Goal: Task Accomplishment & Management: Manage account settings

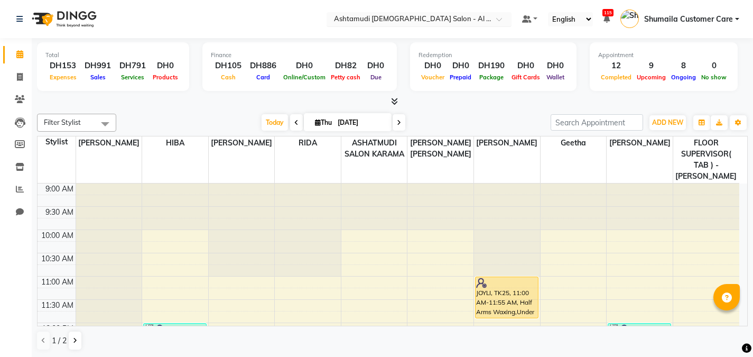
click at [469, 19] on input "text" at bounding box center [408, 20] width 153 height 11
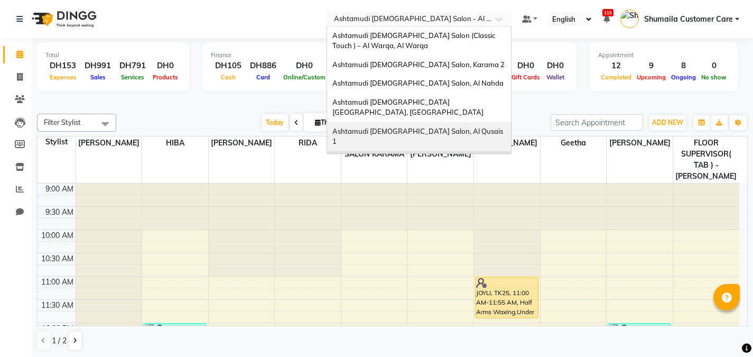
click at [453, 123] on div "Ashtamudi [DEMOGRAPHIC_DATA] Salon, Al Qusais 1" at bounding box center [419, 136] width 184 height 29
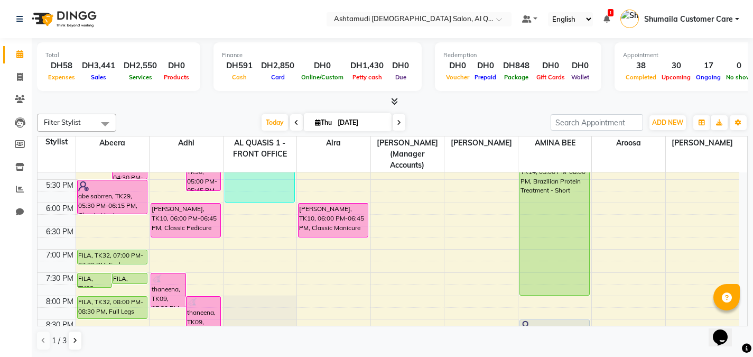
scroll to position [392, 0]
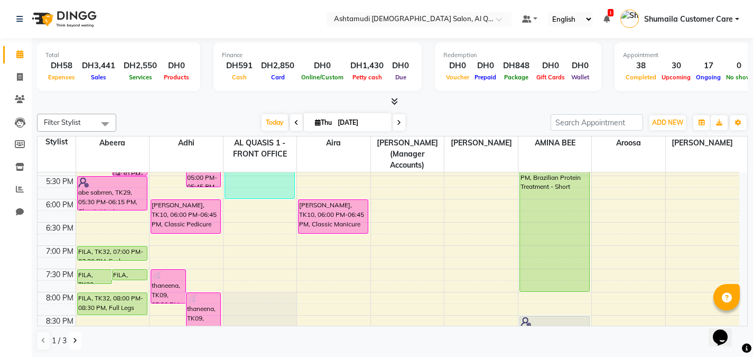
click at [73, 340] on icon at bounding box center [75, 340] width 4 height 6
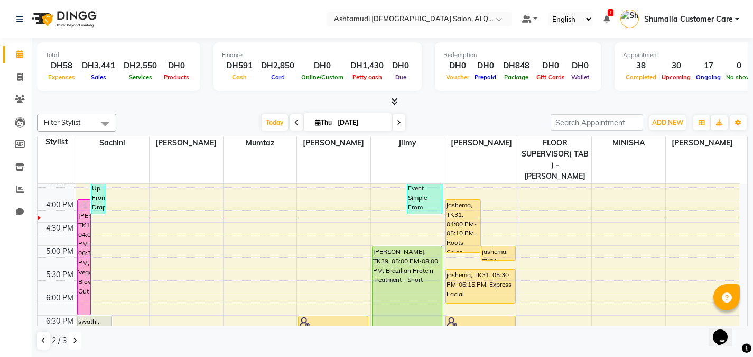
scroll to position [309, 0]
click at [271, 249] on div "9:00 AM 9:30 AM 10:00 AM 10:30 AM 11:00 AM 11:30 AM 12:00 PM 12:30 PM 1:00 PM 1…" at bounding box center [389, 200] width 702 height 651
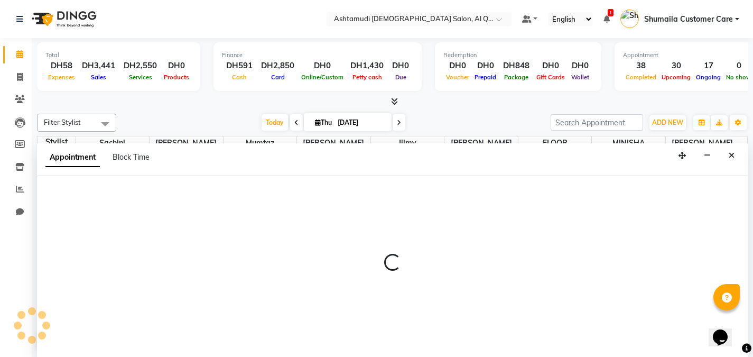
scroll to position [1, 0]
select select "82906"
select select "tentative"
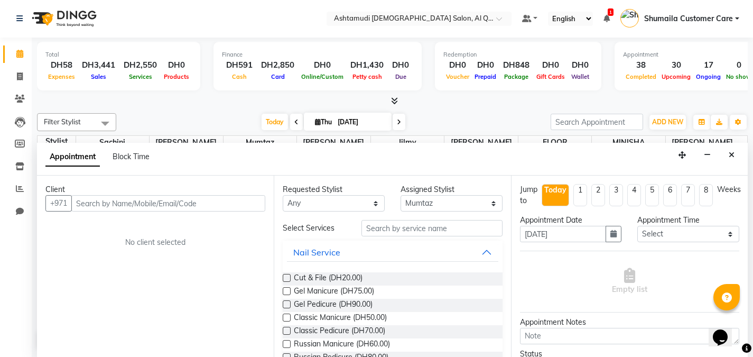
click at [401, 218] on div "Requested Stylist Any Abeera Adhi Aira AL QUASIS 1 - FRONT OFFICE AMINA BEE [PE…" at bounding box center [392, 266] width 237 height 181
click at [393, 230] on input "text" at bounding box center [432, 228] width 141 height 16
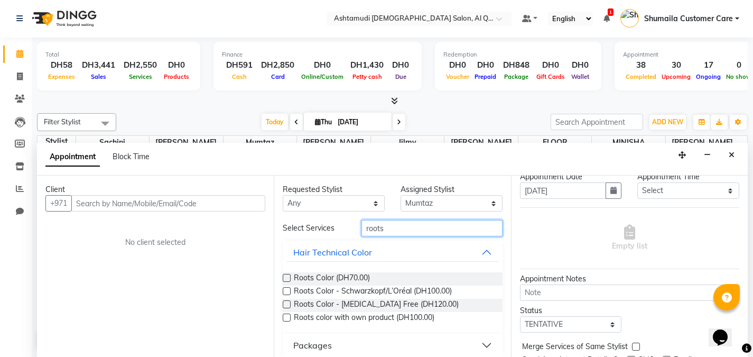
scroll to position [87, 0]
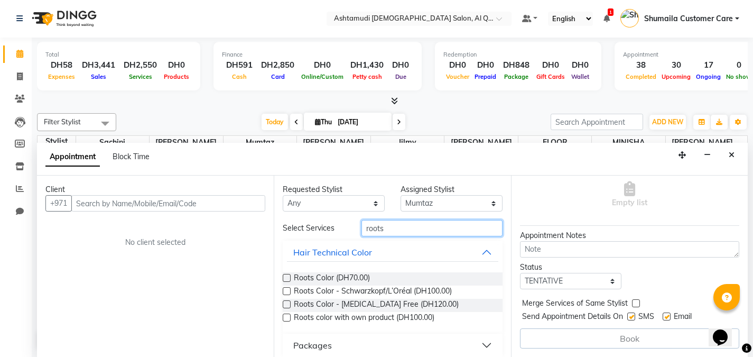
drag, startPoint x: 745, startPoint y: 222, endPoint x: 28, endPoint y: 3, distance: 749.6
type input "roots"
click at [501, 105] on div at bounding box center [392, 101] width 711 height 11
click at [192, 212] on div "Client +971 No client selected" at bounding box center [155, 266] width 237 height 181
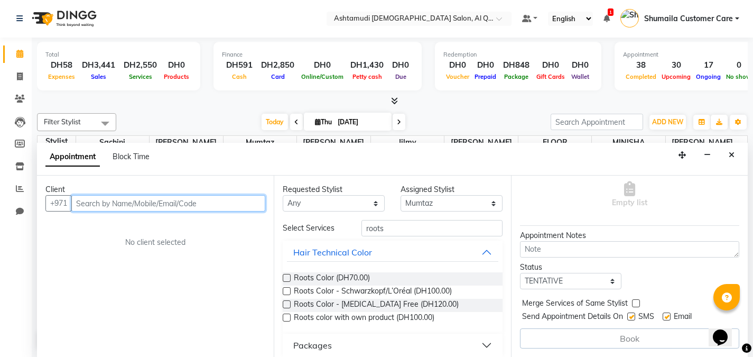
click at [156, 202] on input "text" at bounding box center [168, 203] width 194 height 16
type input "5229844764"
drag, startPoint x: 123, startPoint y: 204, endPoint x: 71, endPoint y: 205, distance: 52.3
click at [71, 205] on div "[PHONE_NUMBER] Add Client" at bounding box center [155, 203] width 220 height 16
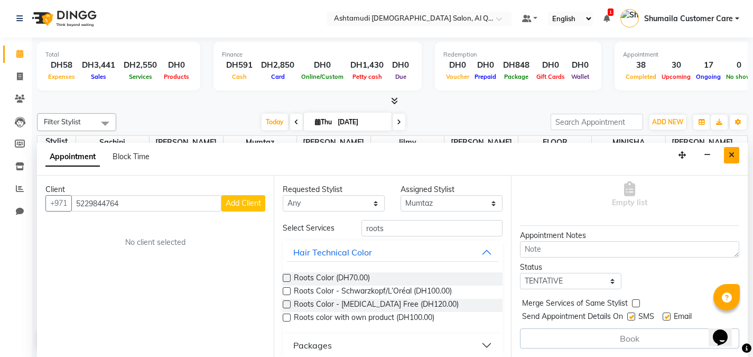
click at [734, 160] on button "Close" at bounding box center [731, 155] width 15 height 16
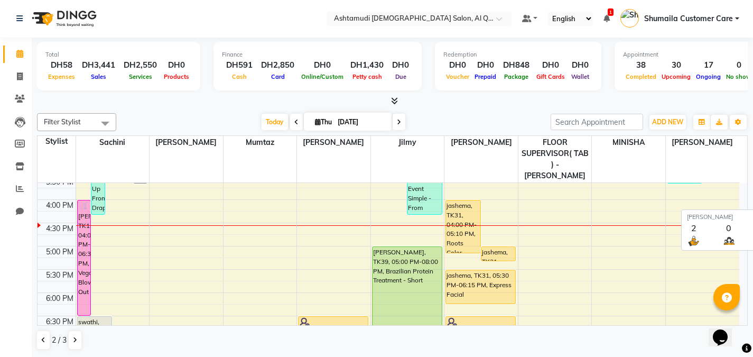
click at [734, 160] on th "[PERSON_NAME]" at bounding box center [703, 159] width 74 height 47
click at [17, 95] on icon at bounding box center [20, 99] width 10 height 8
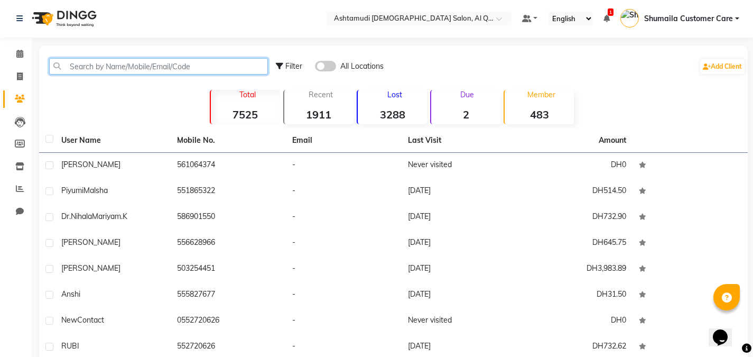
click at [90, 67] on input "text" at bounding box center [158, 66] width 219 height 16
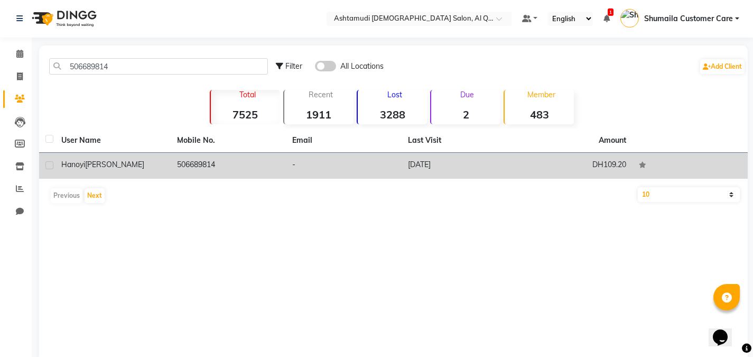
click at [275, 162] on td "506689814" at bounding box center [229, 166] width 116 height 26
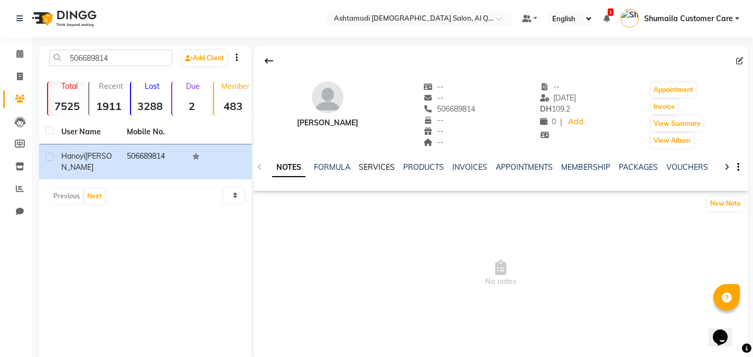
click at [368, 164] on link "SERVICES" at bounding box center [377, 167] width 36 height 10
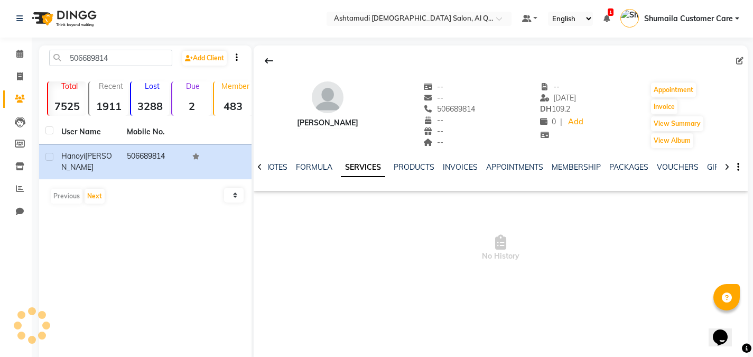
click at [368, 164] on link "SERVICES" at bounding box center [363, 167] width 44 height 19
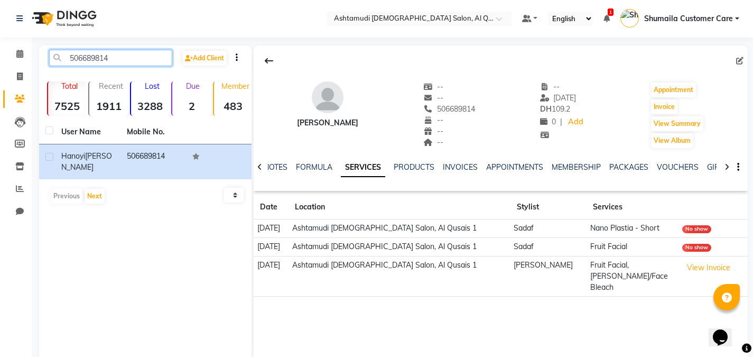
drag, startPoint x: 121, startPoint y: 60, endPoint x: 60, endPoint y: 54, distance: 61.5
click at [60, 54] on input "506689814" at bounding box center [110, 58] width 123 height 16
click at [329, 306] on div "[PERSON_NAME] -- -- 506689814 -- -- -- -- [DATE] DH 109.2 0 | Add Appointment I…" at bounding box center [501, 203] width 494 height 317
click at [224, 270] on div "506689814 Add Client Total 7525 Recent 1911 Lost 3288 Due 2 Member 483 User Nam…" at bounding box center [145, 203] width 213 height 317
click at [133, 53] on input "506689814" at bounding box center [110, 58] width 123 height 16
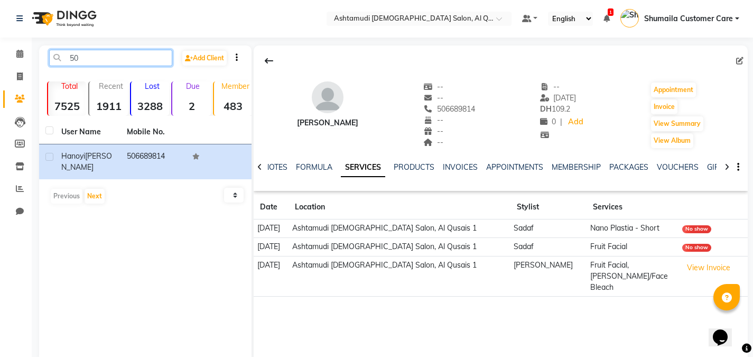
type input "5"
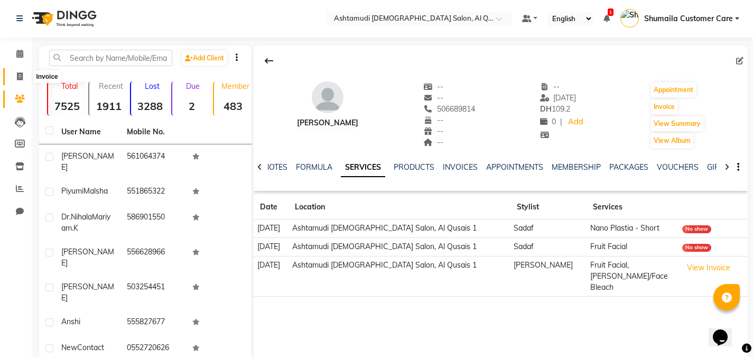
click at [21, 76] on icon at bounding box center [20, 76] width 6 height 8
select select "service"
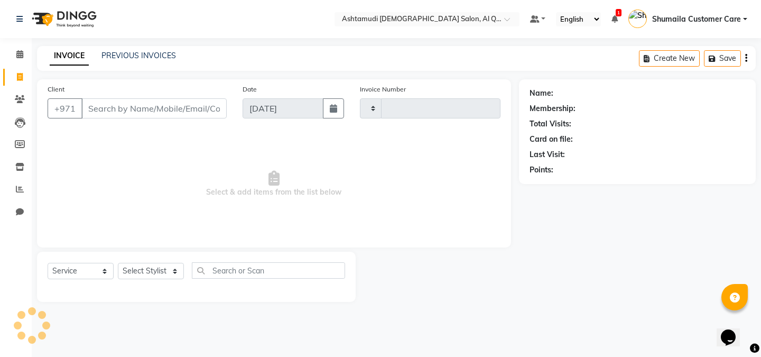
type input "6559"
select select "6848"
click at [20, 101] on icon at bounding box center [20, 99] width 10 height 8
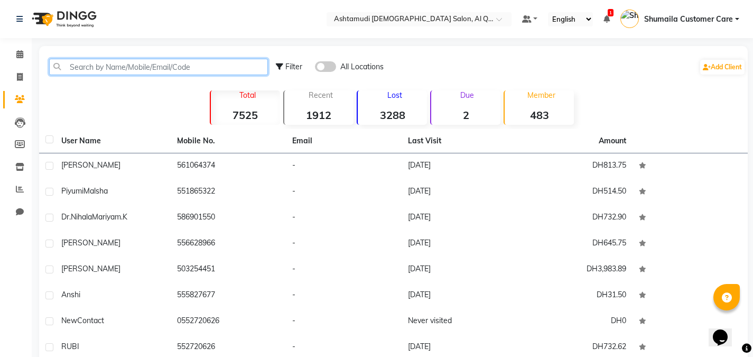
click at [110, 62] on input "text" at bounding box center [158, 67] width 219 height 16
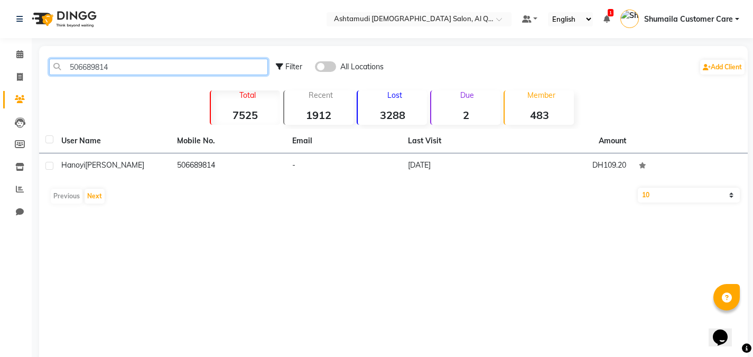
type input "506689814"
click at [329, 71] on span at bounding box center [325, 66] width 21 height 11
click at [315, 68] on input "checkbox" at bounding box center [315, 68] width 0 height 0
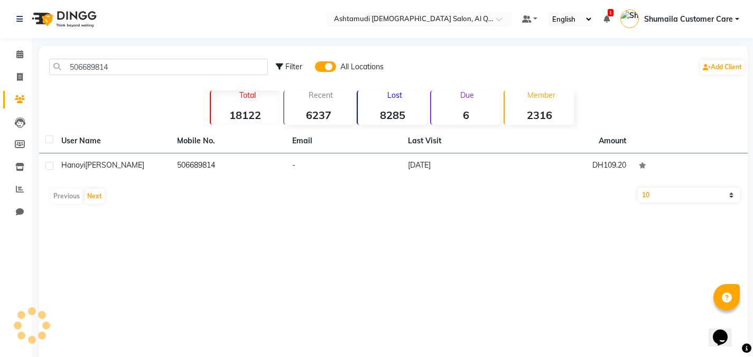
click at [435, 71] on div "Filter All Locations Add Client" at bounding box center [511, 66] width 470 height 33
click at [17, 56] on icon at bounding box center [19, 54] width 7 height 8
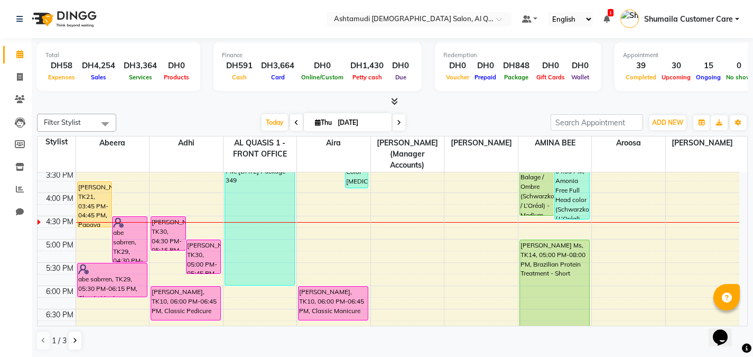
scroll to position [317, 0]
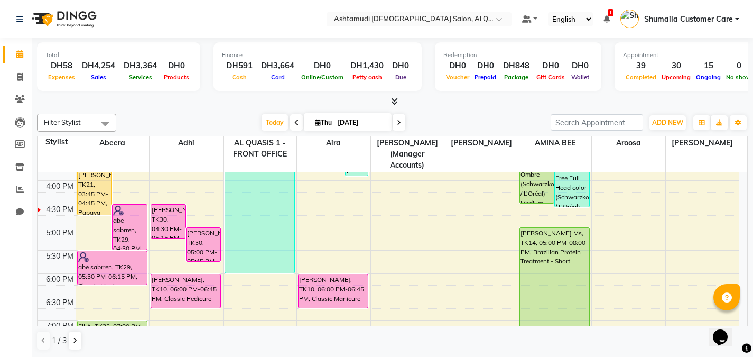
click at [398, 118] on span at bounding box center [399, 122] width 13 height 16
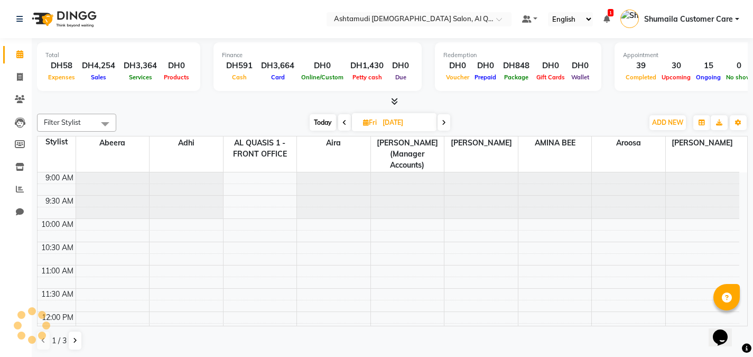
scroll to position [326, 0]
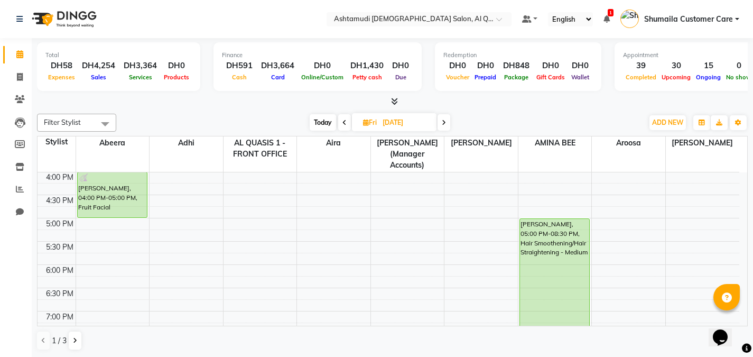
click at [445, 119] on icon at bounding box center [444, 122] width 4 height 6
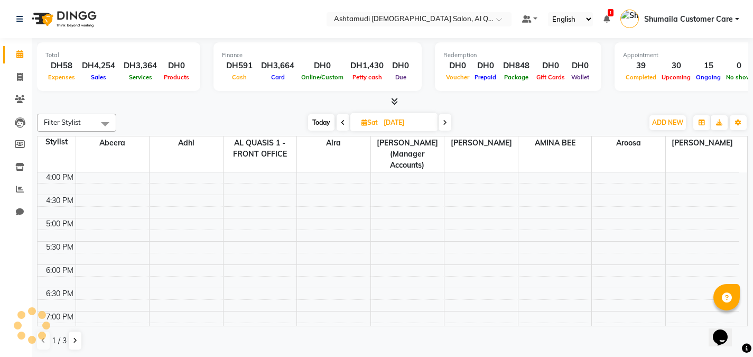
click at [445, 119] on icon at bounding box center [445, 122] width 4 height 6
click at [445, 119] on icon at bounding box center [446, 122] width 4 height 6
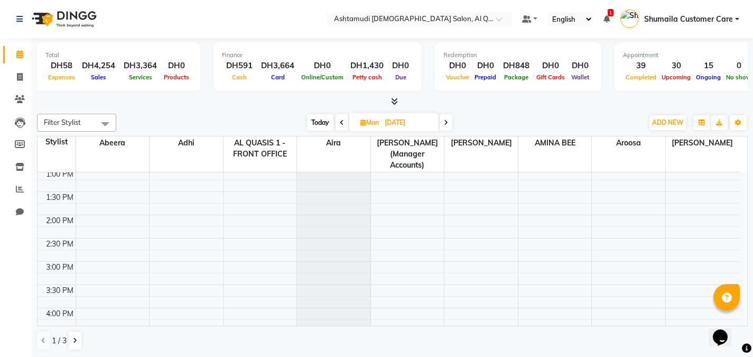
scroll to position [190, 0]
click at [320, 118] on span "Today" at bounding box center [320, 122] width 26 height 16
type input "[DATE]"
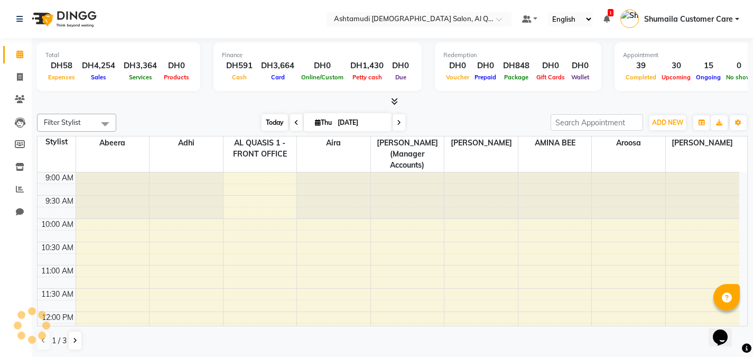
scroll to position [326, 0]
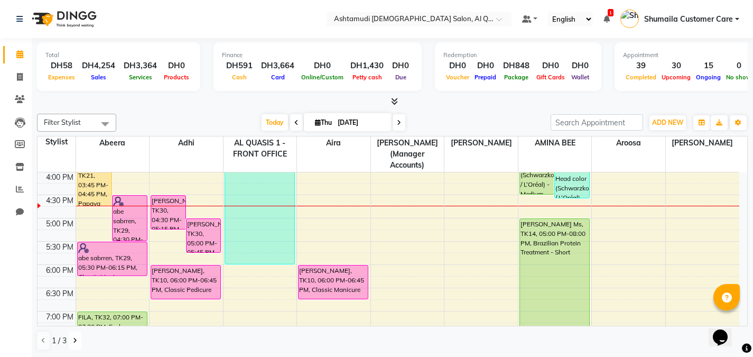
click at [73, 343] on icon at bounding box center [75, 340] width 4 height 6
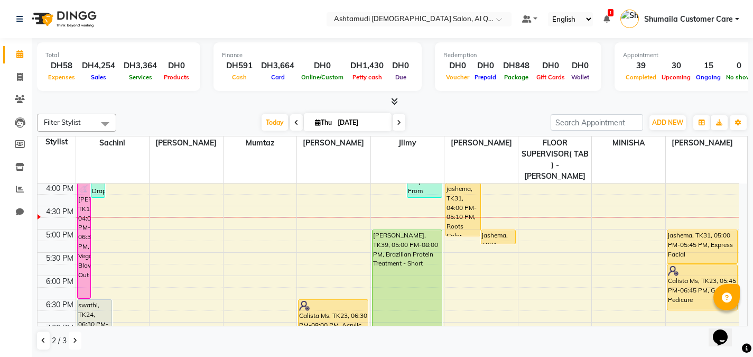
click at [73, 343] on icon at bounding box center [75, 340] width 4 height 6
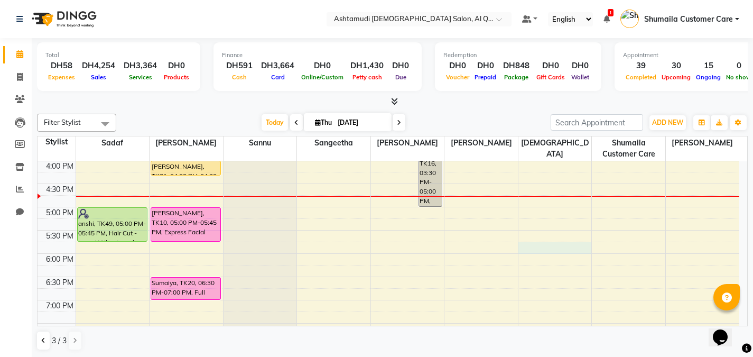
click at [549, 246] on div "9:00 AM 9:30 AM 10:00 AM 10:30 AM 11:00 AM 11:30 AM 12:00 PM 12:30 PM 1:00 PM 1…" at bounding box center [389, 160] width 702 height 651
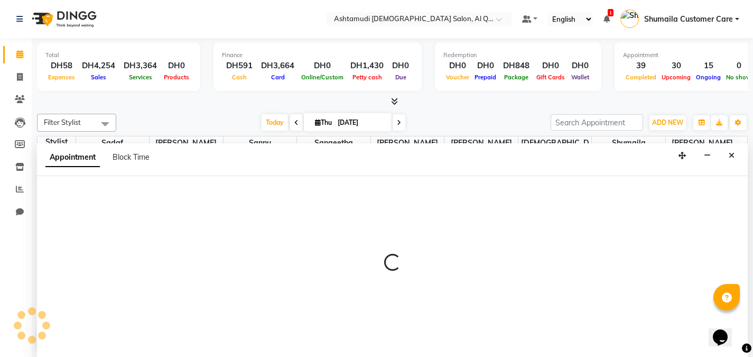
scroll to position [1, 0]
select select "85746"
select select "tentative"
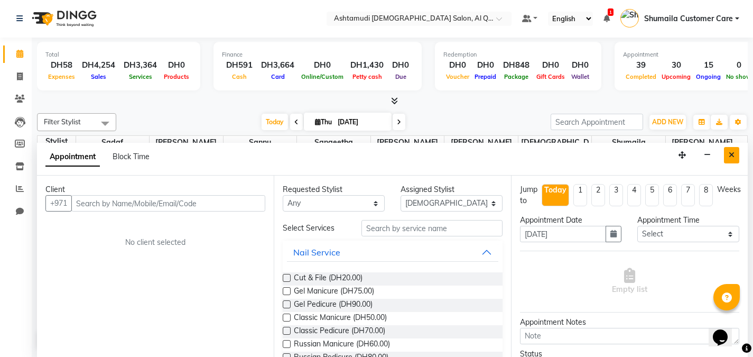
click at [732, 156] on icon "Close" at bounding box center [732, 154] width 6 height 7
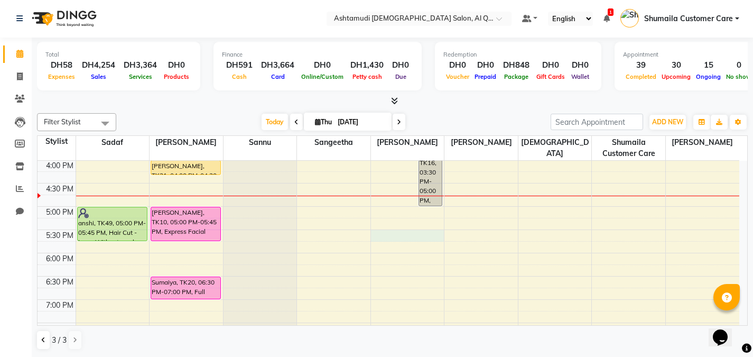
click at [403, 232] on div "9:00 AM 9:30 AM 10:00 AM 10:30 AM 11:00 AM 11:30 AM 12:00 PM 12:30 PM 1:00 PM 1…" at bounding box center [389, 160] width 702 height 651
select select "81485"
select select "tentative"
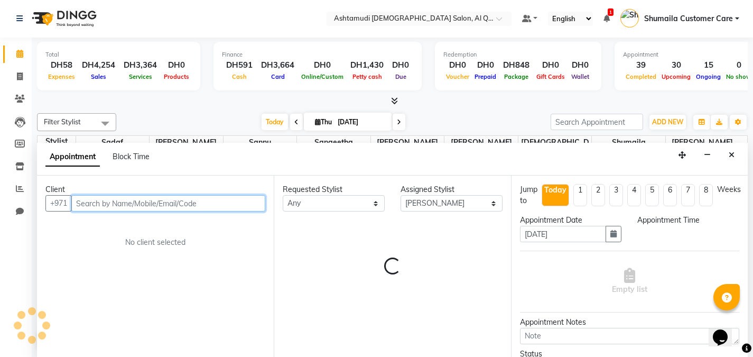
select select "1050"
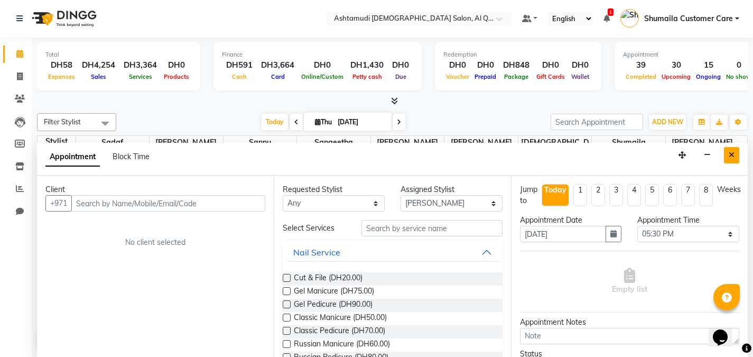
click at [732, 154] on icon "Close" at bounding box center [732, 154] width 6 height 7
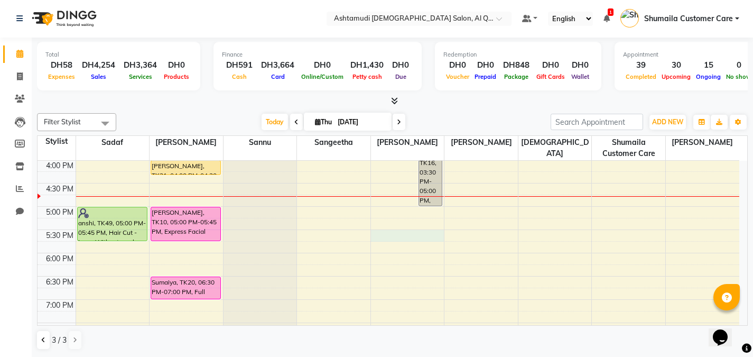
click at [380, 234] on div "9:00 AM 9:30 AM 10:00 AM 10:30 AM 11:00 AM 11:30 AM 12:00 PM 12:30 PM 1:00 PM 1…" at bounding box center [389, 160] width 702 height 651
select select "81485"
select select "tentative"
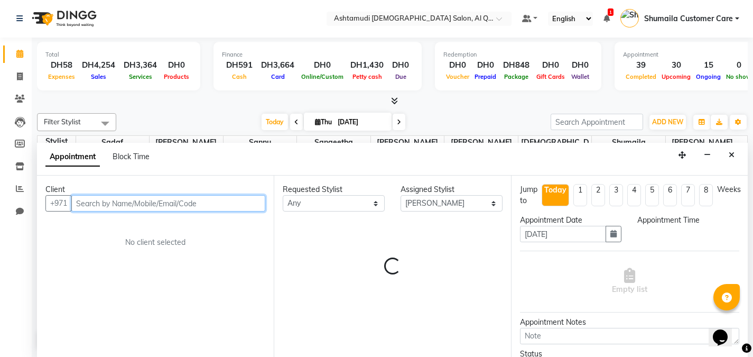
select select "1050"
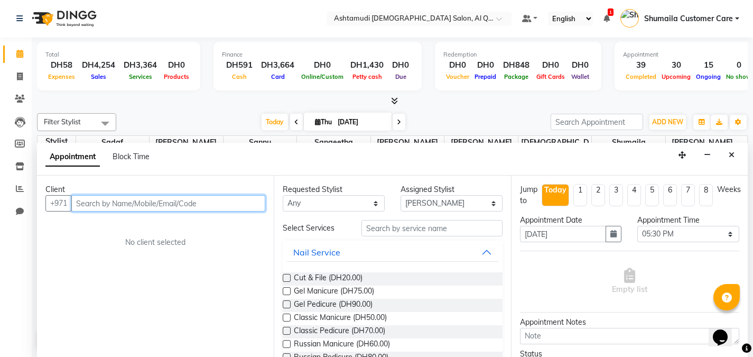
click at [186, 208] on input "text" at bounding box center [168, 203] width 194 height 16
click at [180, 204] on input "text" at bounding box center [168, 203] width 194 height 16
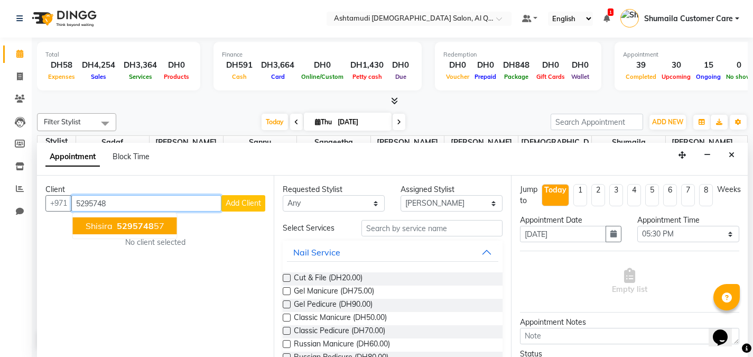
click at [164, 223] on button "shisira 5295748 57" at bounding box center [125, 225] width 104 height 17
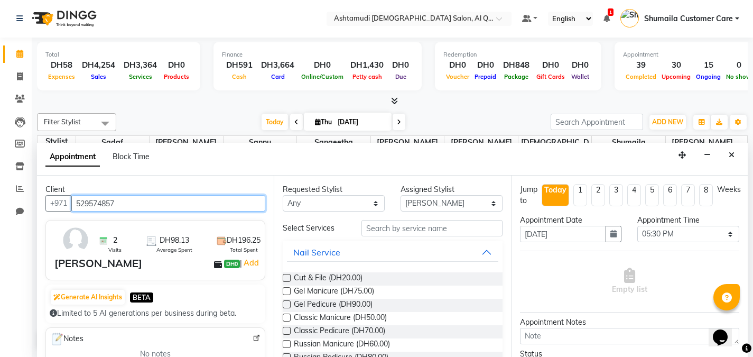
type input "529574857"
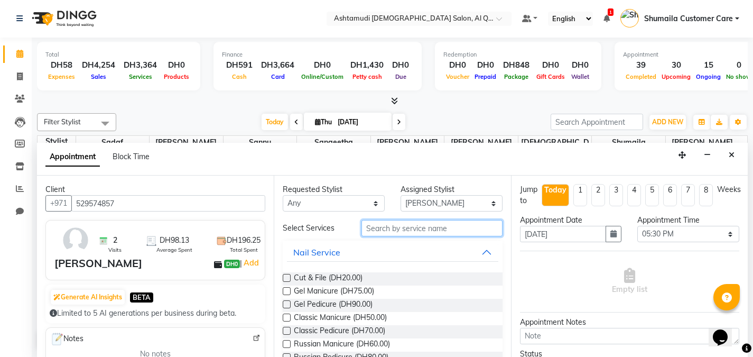
click at [383, 231] on input "text" at bounding box center [432, 228] width 141 height 16
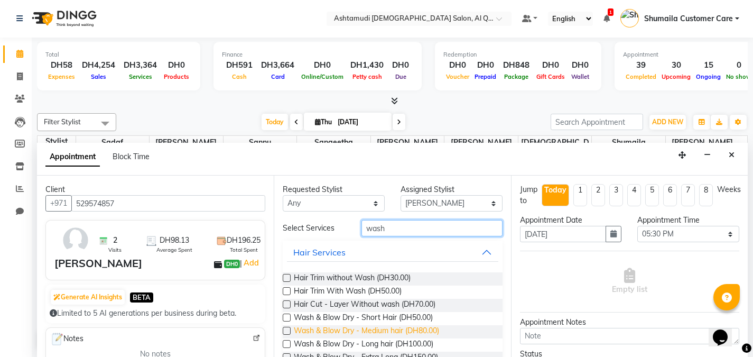
type input "wash"
click at [350, 327] on span "Wash & Blow Dry - Medium hair (DH80.00)" at bounding box center [366, 331] width 145 height 13
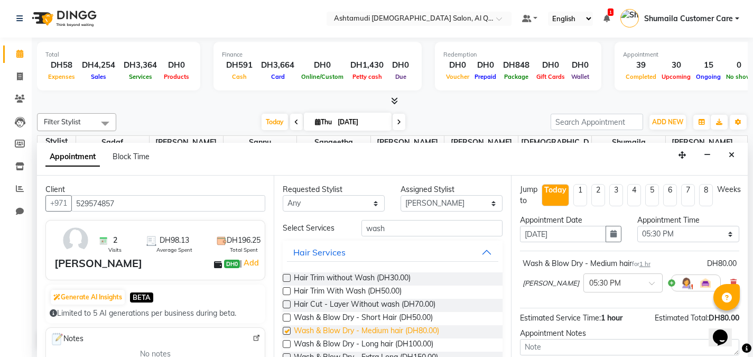
checkbox input "false"
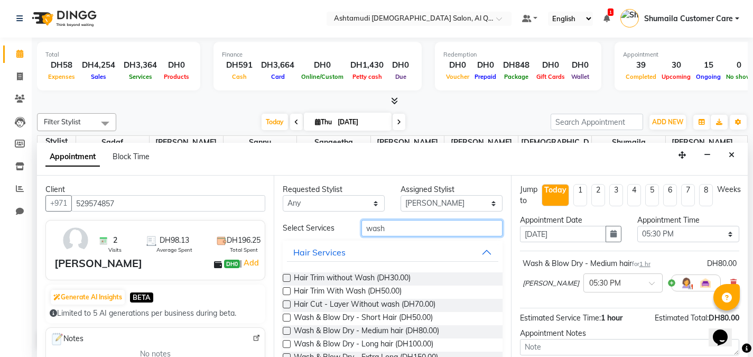
click at [372, 229] on input "wash" at bounding box center [432, 228] width 141 height 16
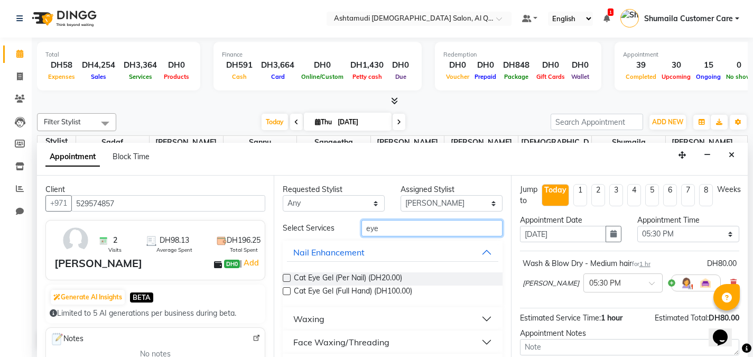
type input "eye"
click at [363, 340] on div "Face Waxing/Threading" at bounding box center [341, 342] width 96 height 13
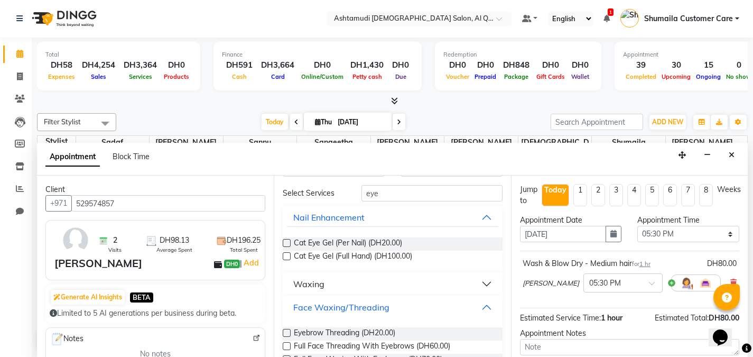
scroll to position [42, 0]
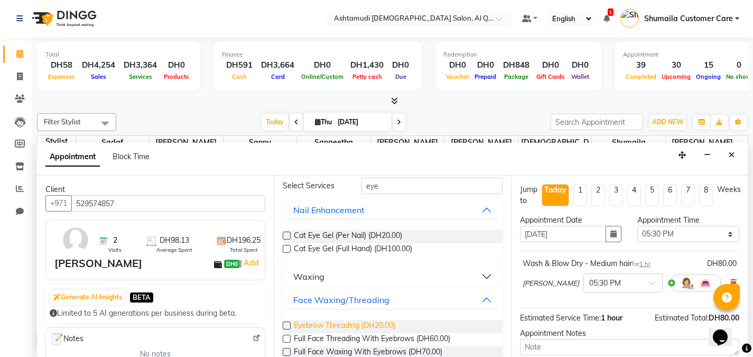
click at [377, 323] on span "Eyebrow Threading (DH20.00)" at bounding box center [344, 326] width 101 height 13
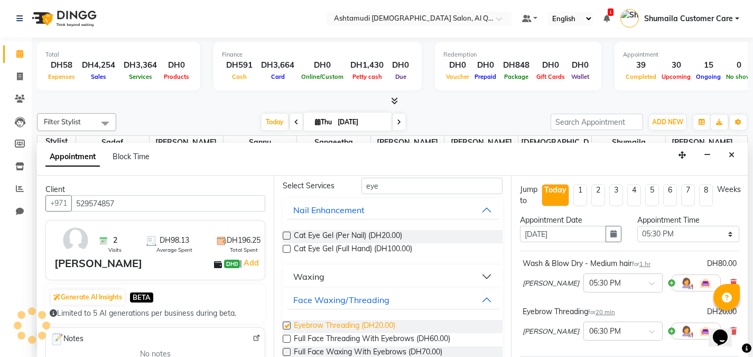
checkbox input "false"
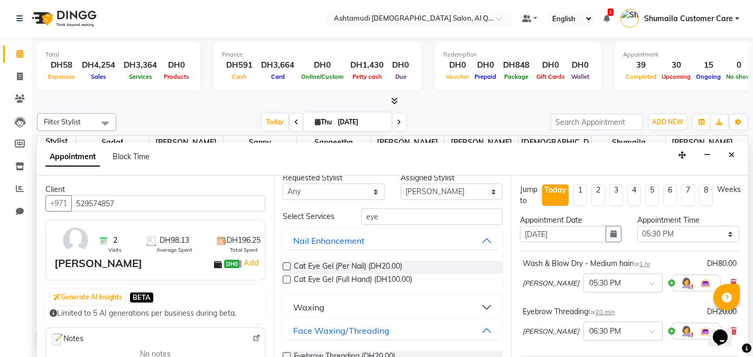
scroll to position [0, 0]
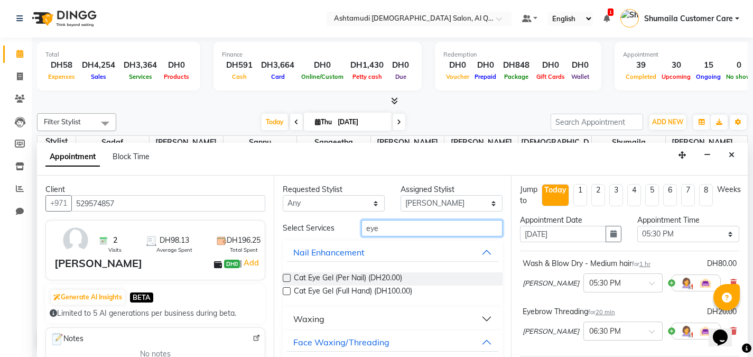
click at [370, 230] on input "eye" at bounding box center [432, 228] width 141 height 16
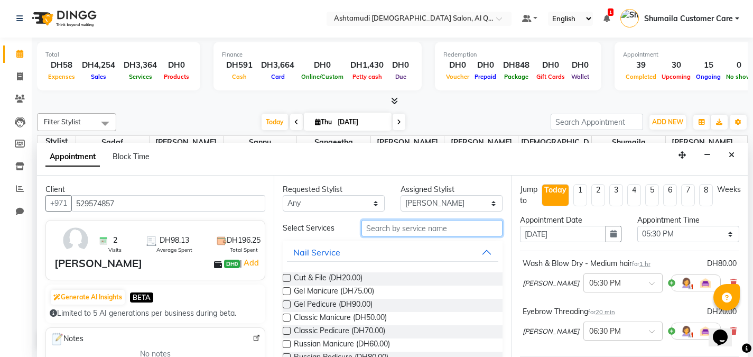
click at [370, 230] on input "text" at bounding box center [432, 228] width 141 height 16
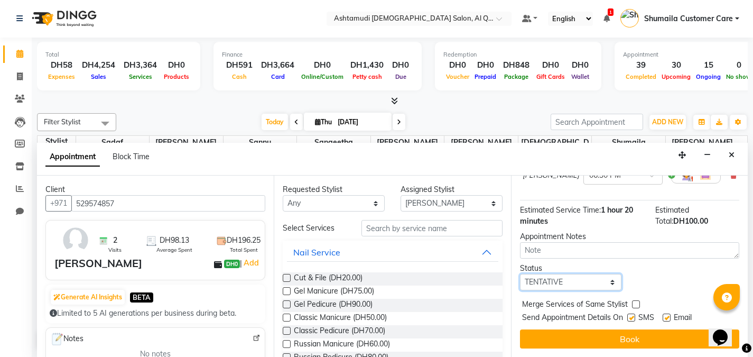
click at [583, 283] on select "Select TENTATIVE CONFIRM CHECK-IN UPCOMING" at bounding box center [571, 282] width 102 height 16
select select "upcoming"
click at [520, 274] on select "Select TENTATIVE CONFIRM CHECK-IN UPCOMING" at bounding box center [571, 282] width 102 height 16
click at [581, 351] on div "Jump to [DATE] 1 2 3 4 5 6 7 8 Weeks Appointment Date [DATE] Appointment Time S…" at bounding box center [629, 266] width 237 height 181
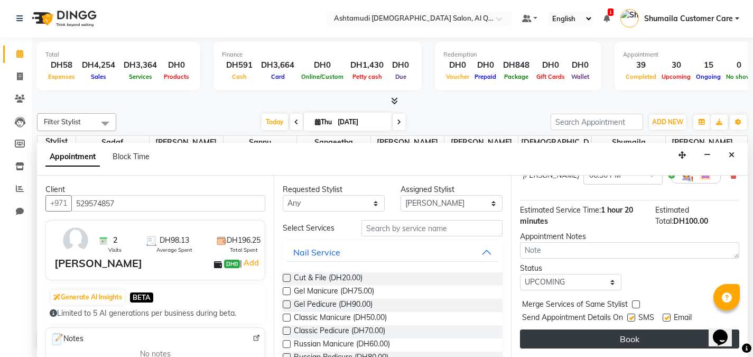
click at [582, 339] on button "Book" at bounding box center [629, 338] width 219 height 19
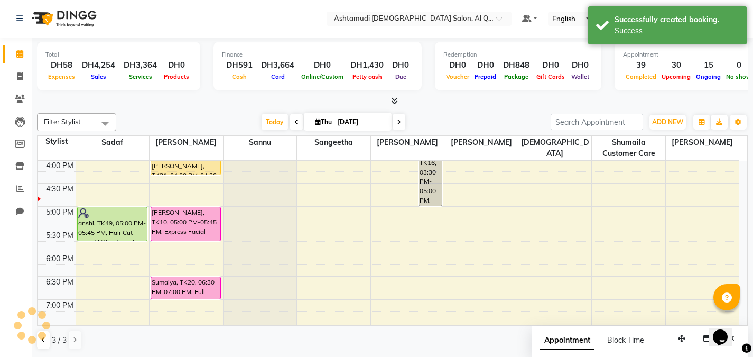
scroll to position [0, 0]
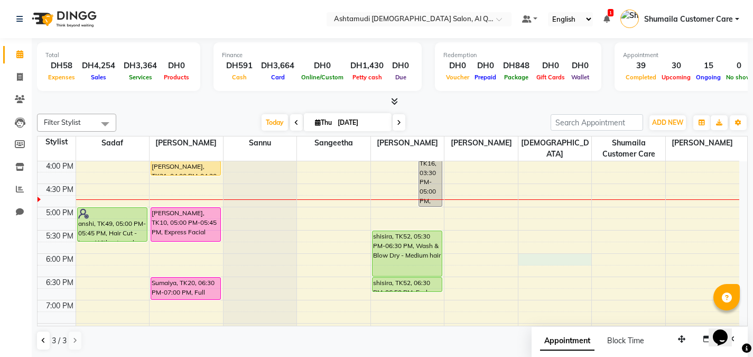
click at [525, 255] on div "9:00 AM 9:30 AM 10:00 AM 10:30 AM 11:00 AM 11:30 AM 12:00 PM 12:30 PM 1:00 PM 1…" at bounding box center [389, 160] width 702 height 651
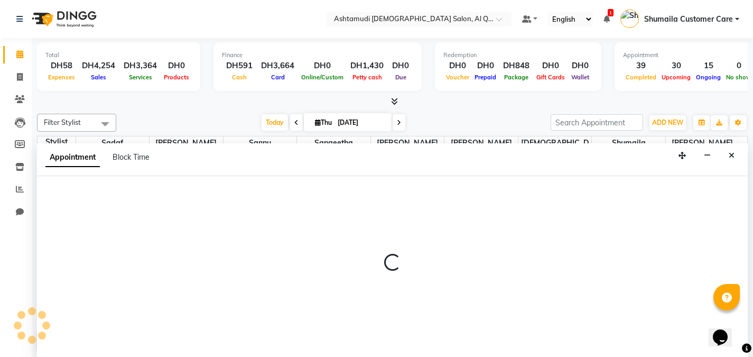
scroll to position [1, 0]
select select "85746"
select select "tentative"
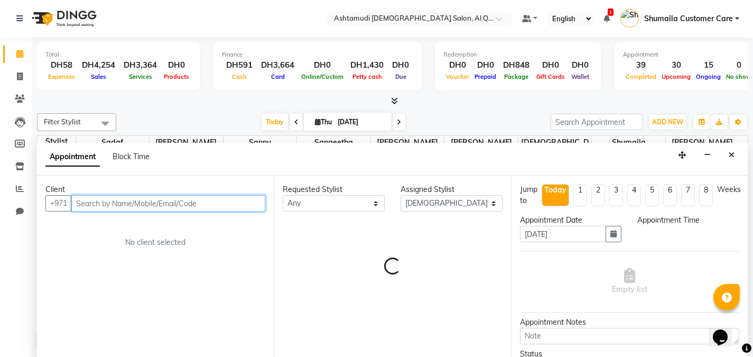
select select "1080"
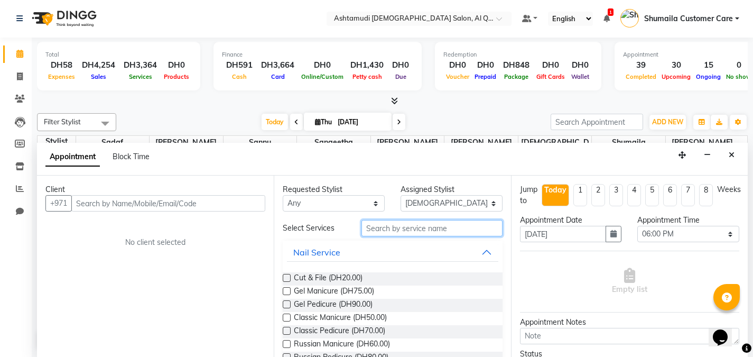
click at [387, 226] on input "text" at bounding box center [432, 228] width 141 height 16
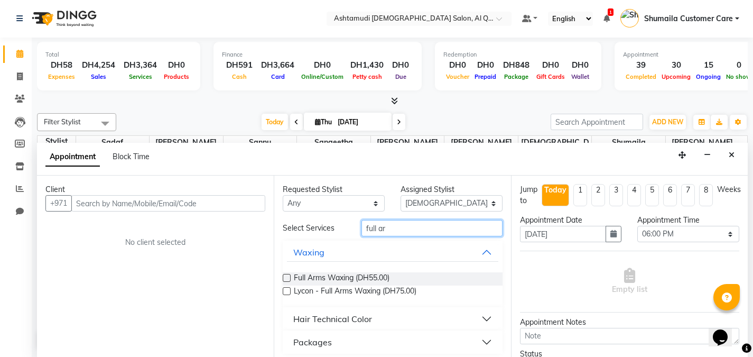
click at [387, 226] on input "full ar" at bounding box center [432, 228] width 141 height 16
type input "full ar"
click at [726, 159] on button "Close" at bounding box center [731, 155] width 15 height 16
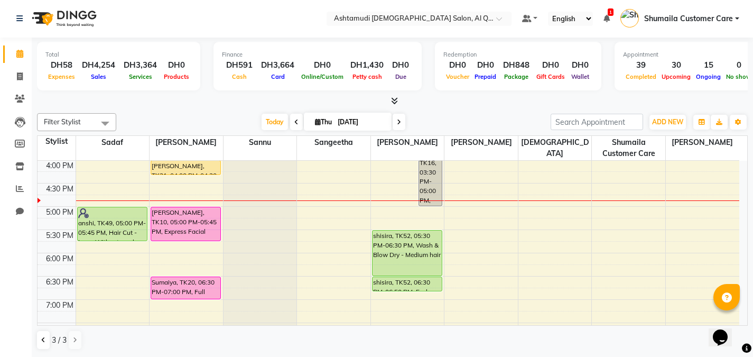
click at [398, 121] on icon at bounding box center [399, 122] width 4 height 6
type input "[DATE]"
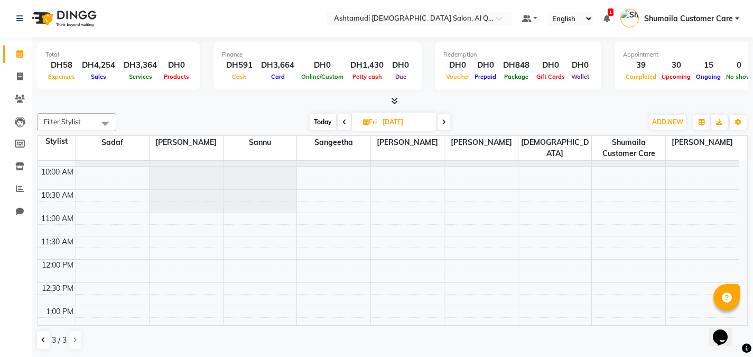
scroll to position [0, 0]
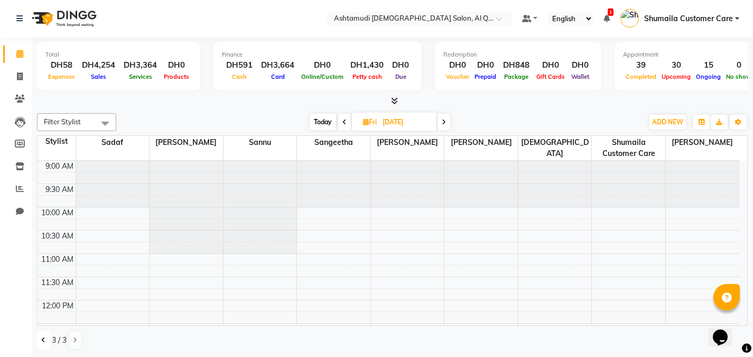
click at [42, 338] on icon at bounding box center [43, 340] width 4 height 6
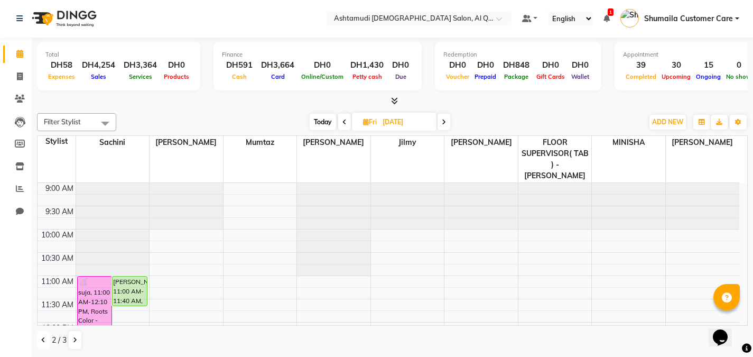
click at [42, 338] on icon at bounding box center [43, 340] width 4 height 6
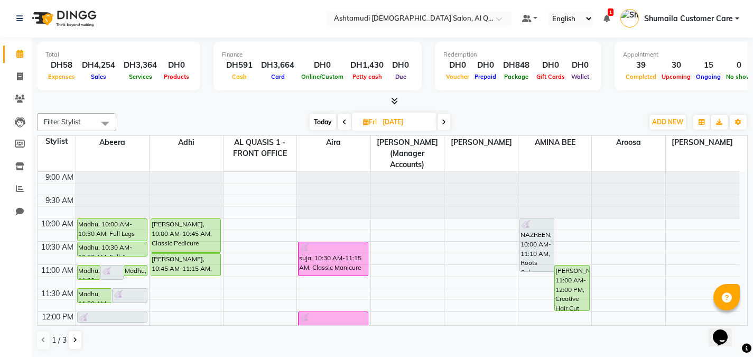
click at [747, 317] on td "9:00 AM 9:30 AM 10:00 AM 10:30 AM 11:00 AM 11:30 AM 12:00 PM 12:30 PM 1:00 PM 1…" at bounding box center [393, 249] width 710 height 154
click at [738, 319] on div "Opens Chat This icon Opens the chat window." at bounding box center [725, 319] width 25 height 0
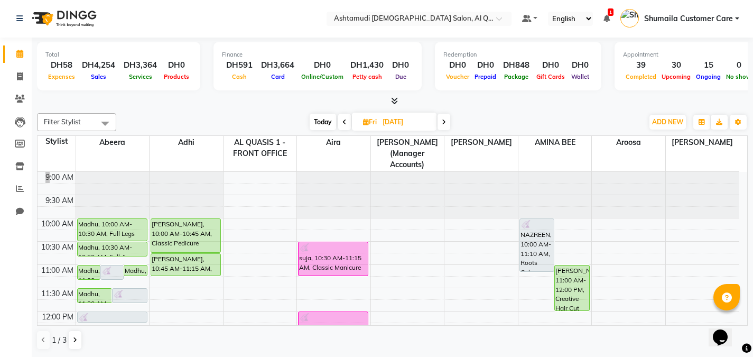
click at [738, 319] on div "Opens Chat This icon Opens the chat window." at bounding box center [725, 319] width 25 height 0
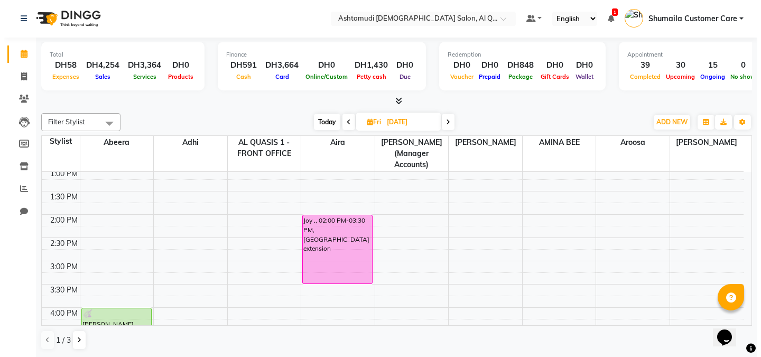
scroll to position [190, 0]
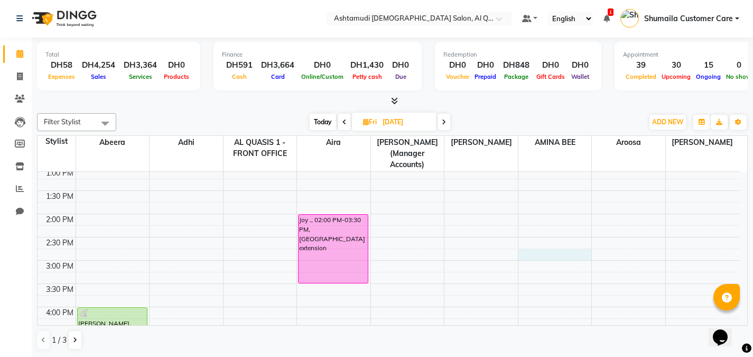
click at [538, 243] on div "9:00 AM 9:30 AM 10:00 AM 10:30 AM 11:00 AM 11:30 AM 12:00 PM 12:30 PM 1:00 PM 1…" at bounding box center [389, 306] width 702 height 651
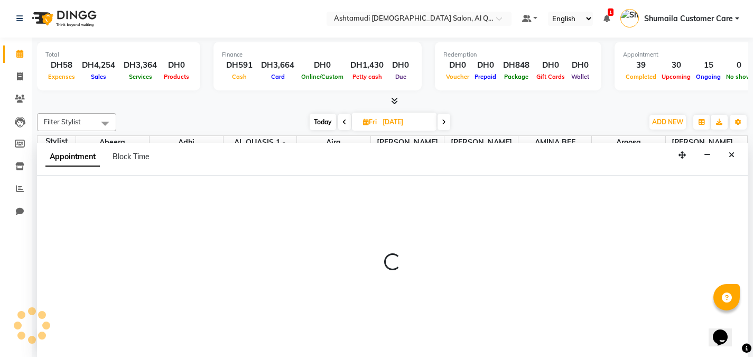
select select "87645"
select select "tentative"
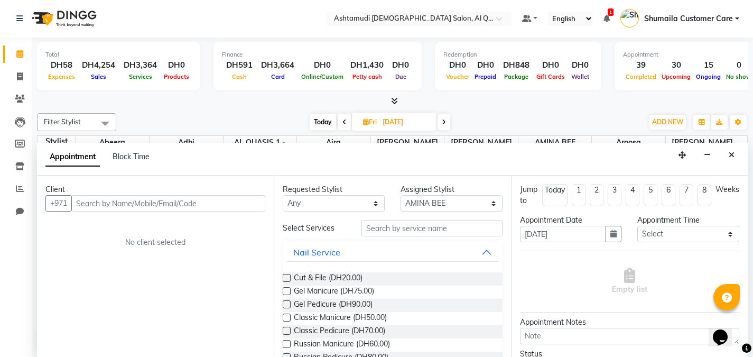
click at [230, 206] on input "text" at bounding box center [168, 203] width 194 height 16
type input "502918969"
click at [732, 152] on icon "Close" at bounding box center [732, 154] width 6 height 7
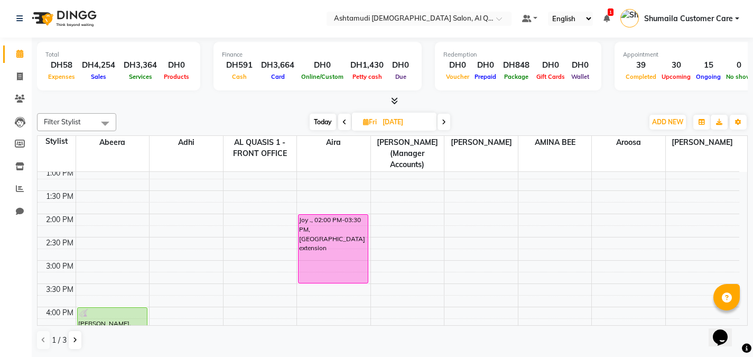
click at [543, 243] on div "9:00 AM 9:30 AM 10:00 AM 10:30 AM 11:00 AM 11:30 AM 12:00 PM 12:30 PM 1:00 PM 1…" at bounding box center [389, 306] width 702 height 651
select select "87645"
select select "tentative"
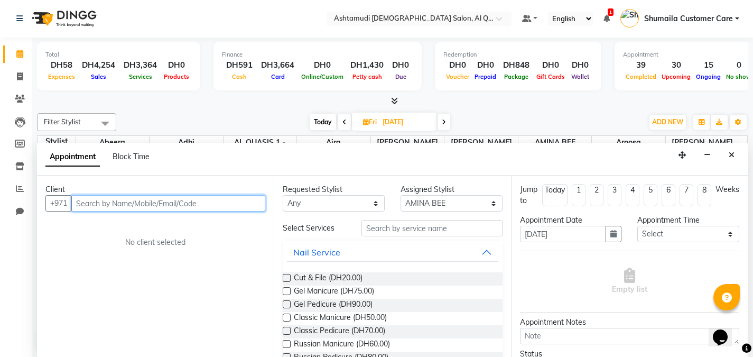
click at [174, 206] on input "text" at bounding box center [168, 203] width 194 height 16
type input "502918969"
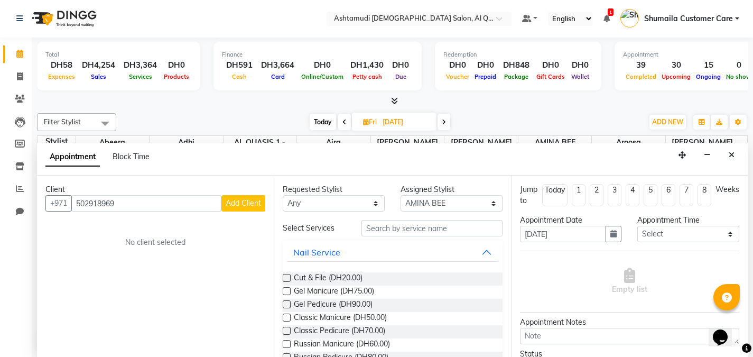
click at [237, 205] on span "Add Client" at bounding box center [243, 203] width 35 height 10
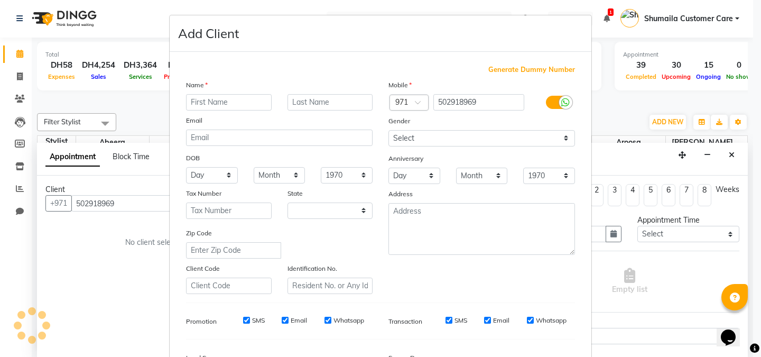
select select "3798"
click at [208, 103] on input "text" at bounding box center [229, 102] width 86 height 16
type input "ms"
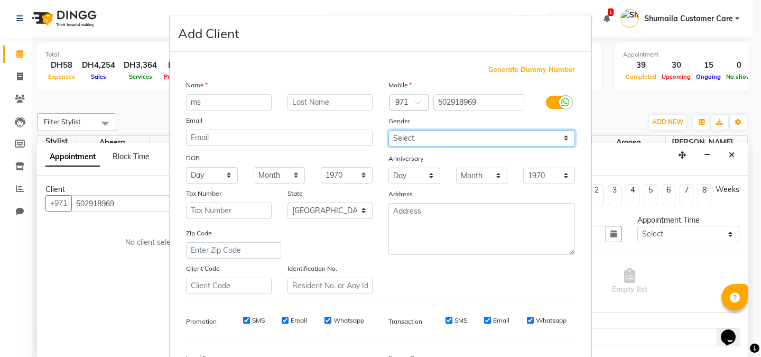
click at [417, 142] on select "Select [DEMOGRAPHIC_DATA] [DEMOGRAPHIC_DATA] Other Prefer Not To Say" at bounding box center [482, 138] width 187 height 16
select select "[DEMOGRAPHIC_DATA]"
click at [389, 130] on select "Select [DEMOGRAPHIC_DATA] [DEMOGRAPHIC_DATA] Other Prefer Not To Say" at bounding box center [482, 138] width 187 height 16
click at [433, 275] on div "Mobile Country Code × 971 502918969 Gender Select [DEMOGRAPHIC_DATA] [DEMOGRAPH…" at bounding box center [482, 186] width 202 height 215
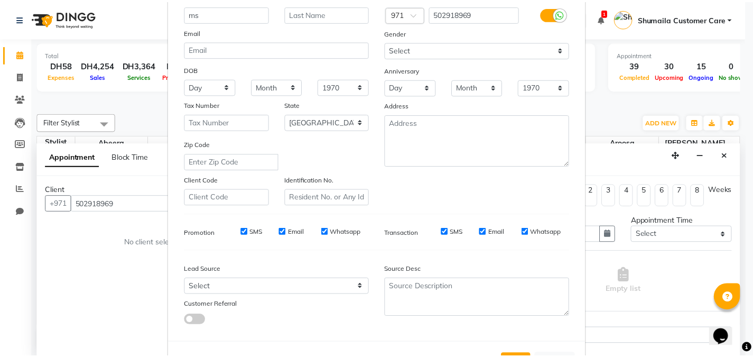
scroll to position [131, 0]
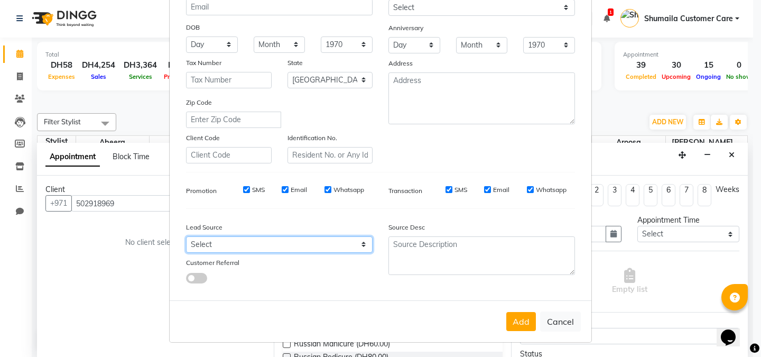
click at [308, 236] on select "Select Walk-in Referral Internet Friend Word of Mouth Advertisement Facebook Ju…" at bounding box center [279, 244] width 187 height 16
select select "47957"
click at [186, 236] on select "Select Walk-in Referral Internet Friend Word of Mouth Advertisement Facebook Ju…" at bounding box center [279, 244] width 187 height 16
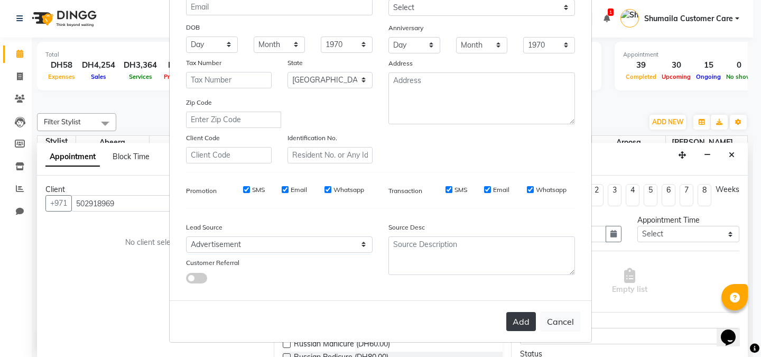
click at [507, 318] on button "Add" at bounding box center [521, 321] width 30 height 19
select select
select select "null"
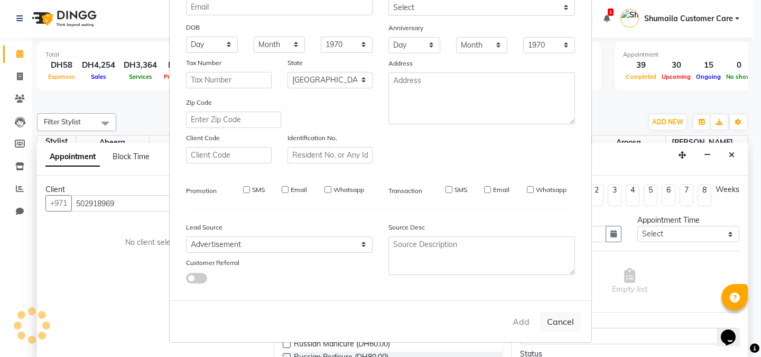
select select
checkbox input "false"
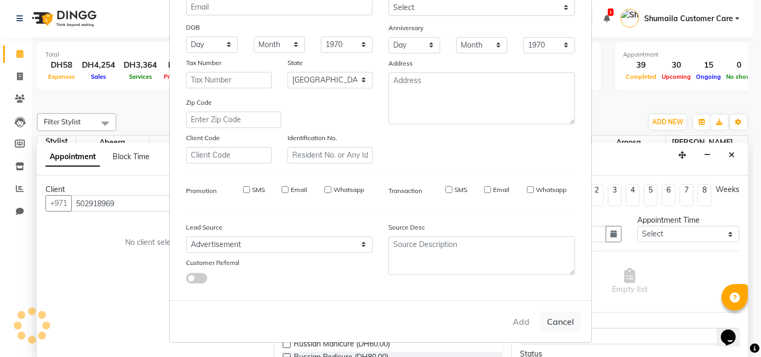
checkbox input "false"
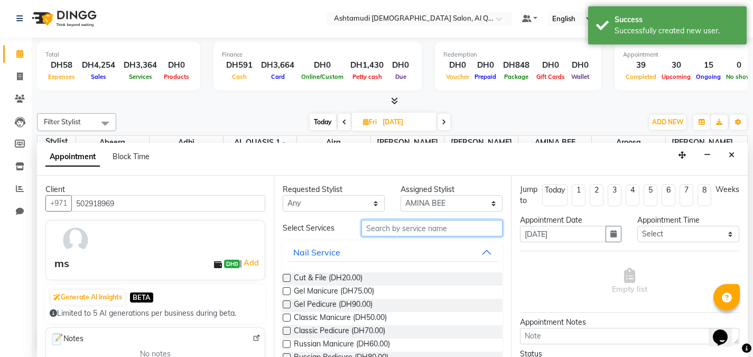
click at [379, 229] on input "text" at bounding box center [432, 228] width 141 height 16
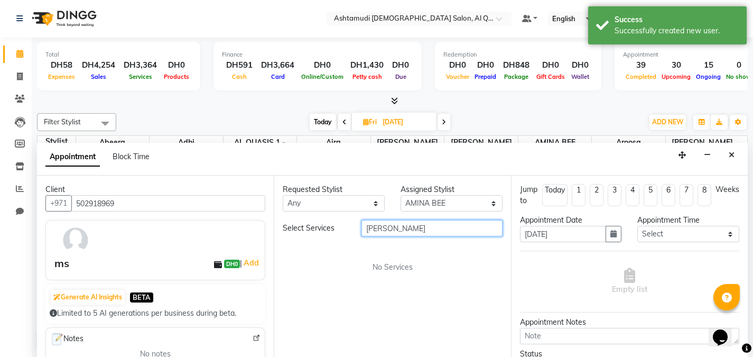
click at [379, 229] on input "[PERSON_NAME]" at bounding box center [432, 228] width 141 height 16
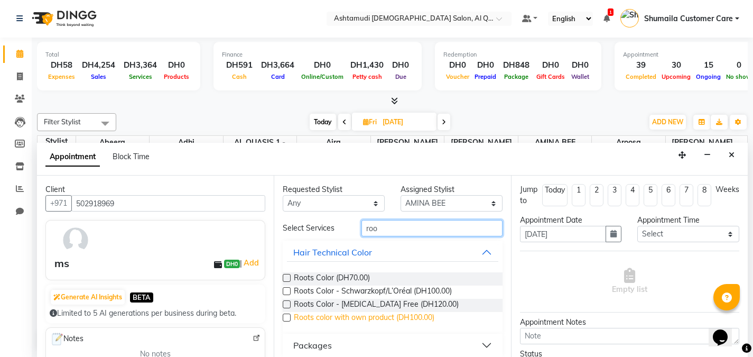
type input "roo"
click at [348, 312] on span "Roots color with own product (DH100.00)" at bounding box center [364, 318] width 141 height 13
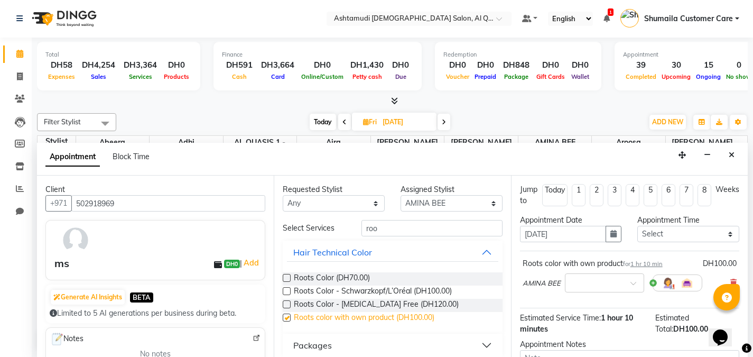
checkbox input "false"
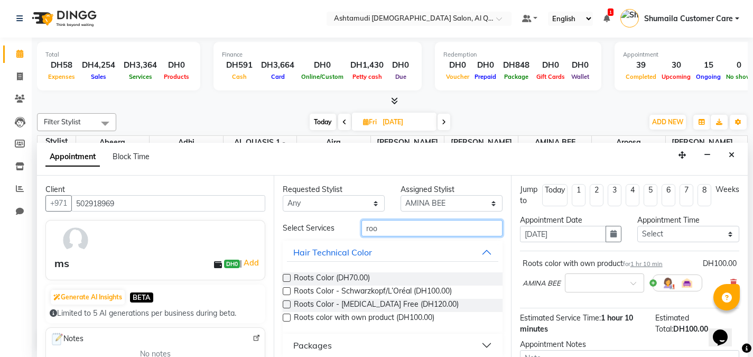
click at [370, 225] on input "roo" at bounding box center [432, 228] width 141 height 16
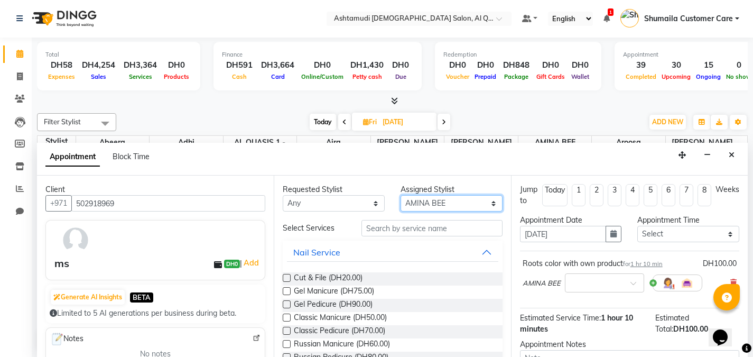
click at [462, 202] on select "Select Abeera Adhi Aira AL QUASIS 1 - FRONT OFFICE [PERSON_NAME] [PERSON_NAME] …" at bounding box center [452, 203] width 102 height 16
click at [407, 231] on input "text" at bounding box center [432, 228] width 141 height 16
click at [425, 207] on select "Select Abeera Adhi Aira AL QUASIS 1 - FRONT OFFICE [PERSON_NAME] [PERSON_NAME] …" at bounding box center [452, 203] width 102 height 16
click at [401, 195] on select "Select Abeera Adhi Aira AL QUASIS 1 - FRONT OFFICE [PERSON_NAME] [PERSON_NAME] …" at bounding box center [452, 203] width 102 height 16
click at [536, 123] on div "[DATE] [DATE]" at bounding box center [380, 122] width 516 height 16
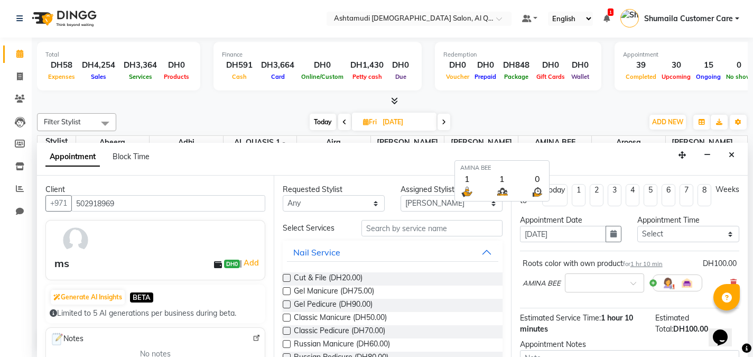
click at [590, 136] on span "AMINA BEE" at bounding box center [555, 142] width 73 height 13
click at [632, 136] on span "Aroosa" at bounding box center [628, 142] width 73 height 13
click at [598, 138] on span "Aroosa" at bounding box center [628, 142] width 73 height 13
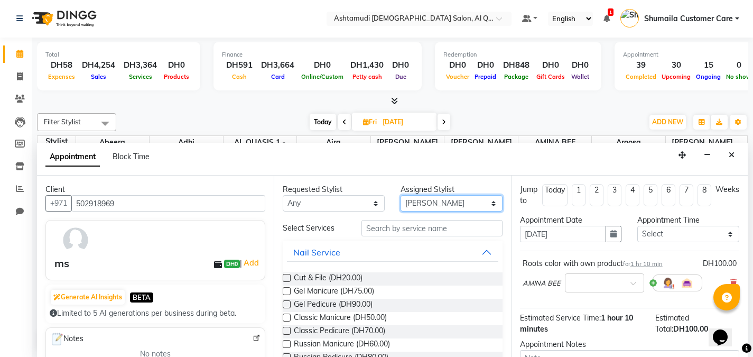
click at [457, 200] on select "Select Abeera Adhi Aira AL QUASIS 1 - FRONT OFFICE [PERSON_NAME] [PERSON_NAME] …" at bounding box center [452, 203] width 102 height 16
select select "53699"
click at [401, 195] on select "Select Abeera Adhi Aira AL QUASIS 1 - FRONT OFFICE [PERSON_NAME] [PERSON_NAME] …" at bounding box center [452, 203] width 102 height 16
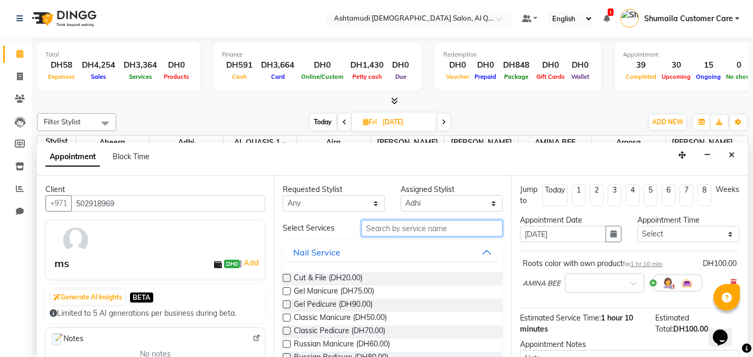
click at [424, 228] on input "text" at bounding box center [432, 228] width 141 height 16
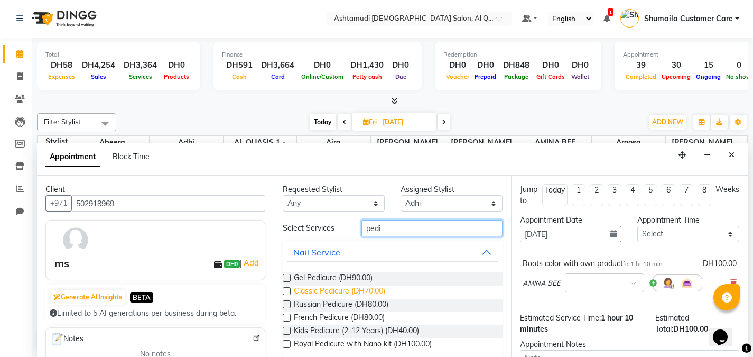
type input "pedi"
click at [353, 289] on span "Classic Pedicure (DH70.00)" at bounding box center [339, 291] width 91 height 13
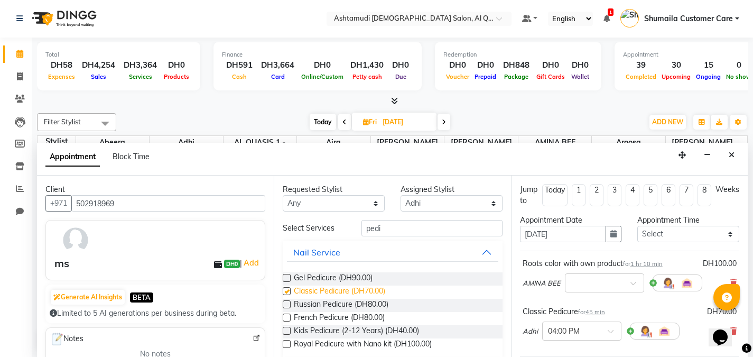
checkbox input "false"
click at [367, 228] on input "pedi" at bounding box center [432, 228] width 141 height 16
type input "mani"
click at [315, 289] on span "Classic Manicure (DH50.00)" at bounding box center [340, 291] width 93 height 13
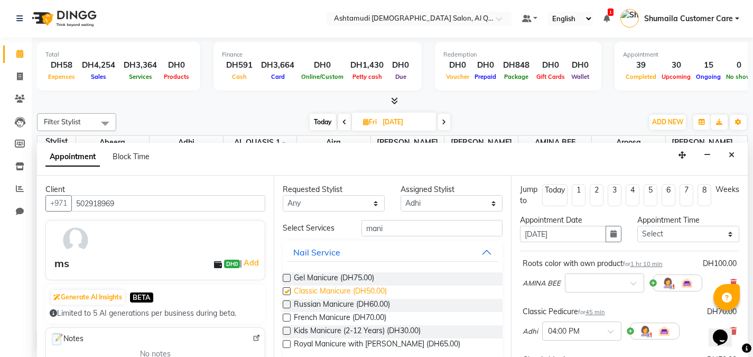
checkbox input "false"
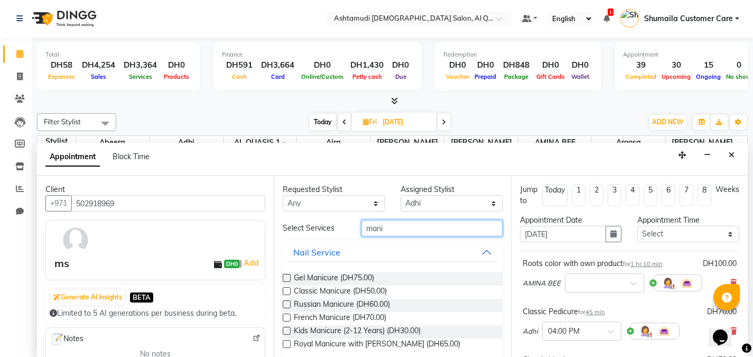
click at [372, 232] on input "mani" at bounding box center [432, 228] width 141 height 16
click at [423, 203] on select "Select Abeera Adhi Aira AL QUASIS 1 - FRONT OFFICE [PERSON_NAME] [PERSON_NAME] …" at bounding box center [452, 203] width 102 height 16
select select "87645"
click at [401, 195] on select "Select Abeera Adhi Aira AL QUASIS 1 - FRONT OFFICE [PERSON_NAME] [PERSON_NAME] …" at bounding box center [452, 203] width 102 height 16
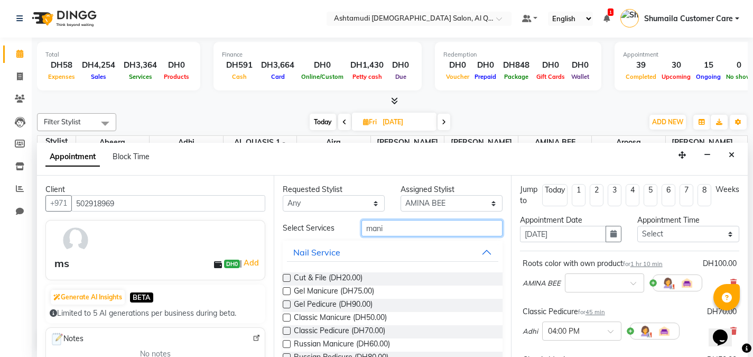
click at [373, 229] on input "mani" at bounding box center [432, 228] width 141 height 16
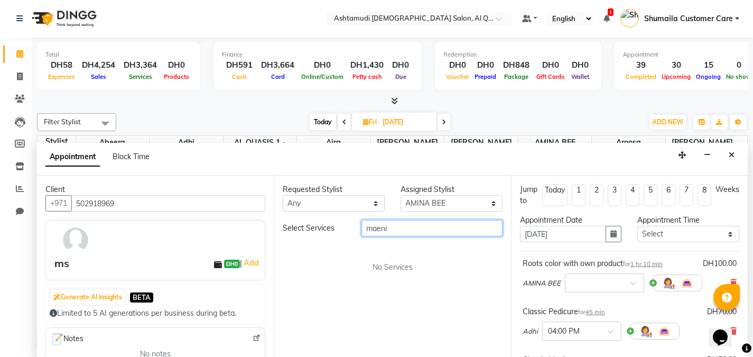
click at [401, 226] on input "maeni" at bounding box center [432, 228] width 141 height 16
type input "m"
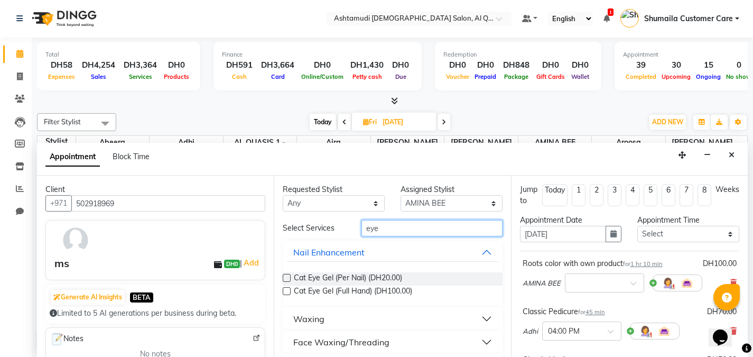
type input "eye"
click at [366, 338] on div "Face Waxing/Threading" at bounding box center [341, 342] width 96 height 13
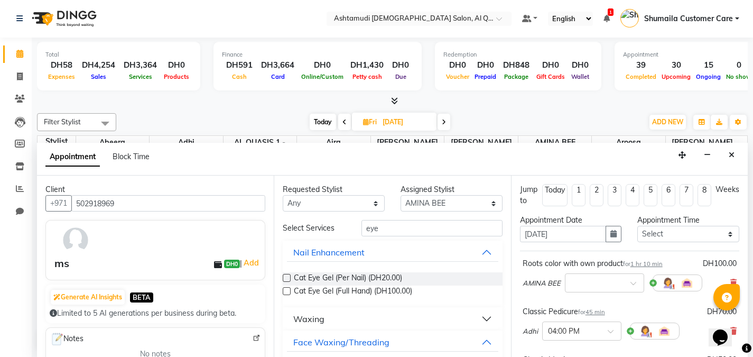
click at [502, 346] on div "Requested Stylist Any Abeera Adhi Aira AL QUASIS 1 - FRONT OFFICE AMINA BEE [PE…" at bounding box center [392, 266] width 237 height 181
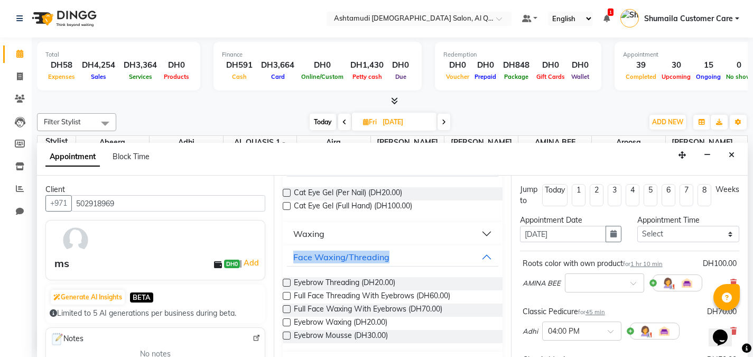
scroll to position [106, 0]
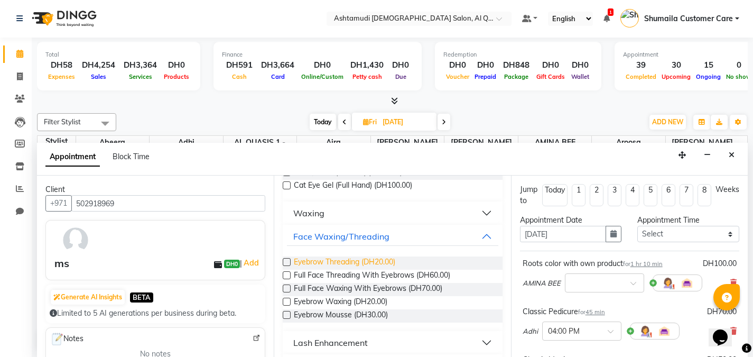
click at [344, 261] on span "Eyebrow Threading (DH20.00)" at bounding box center [344, 262] width 101 height 13
checkbox input "false"
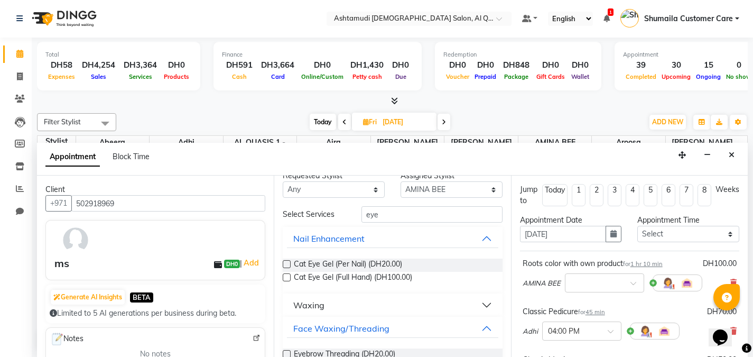
scroll to position [0, 0]
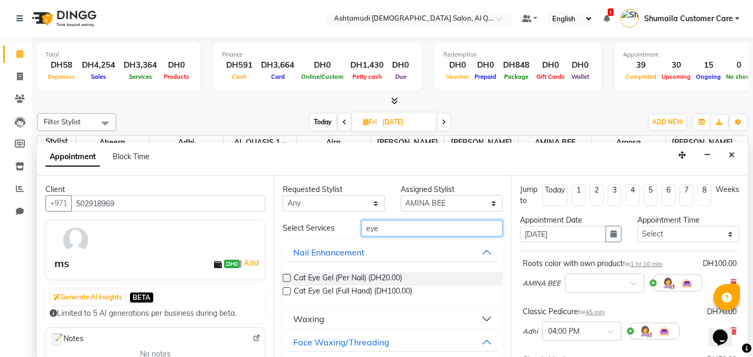
click at [370, 232] on input "eye" at bounding box center [432, 228] width 141 height 16
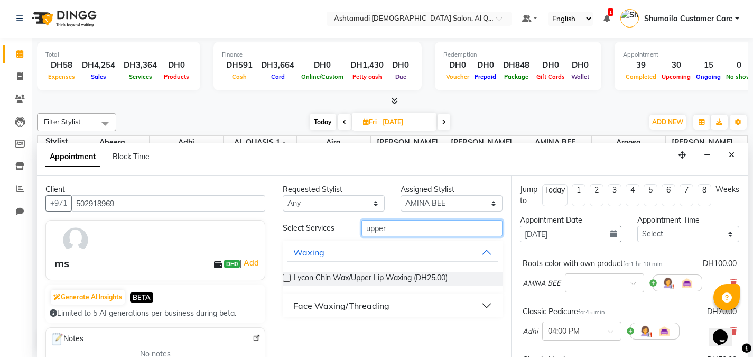
type input "upper"
click at [352, 298] on button "Face Waxing/Threading" at bounding box center [392, 305] width 211 height 19
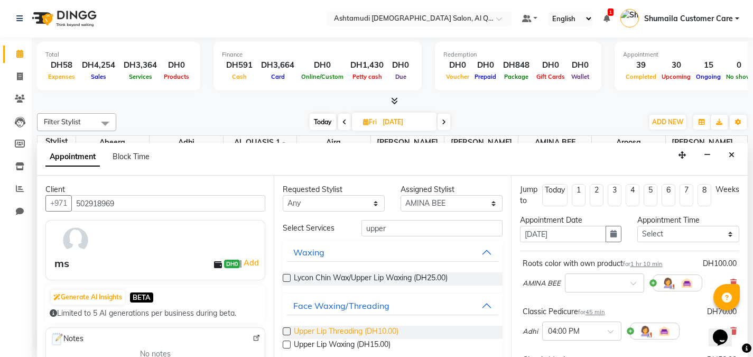
click at [341, 331] on span "Upper Lip Threading (DH10.00)" at bounding box center [346, 332] width 105 height 13
checkbox input "false"
click at [660, 227] on select "Select 10:00 AM 10:30 AM 11:00 AM 11:30 AM 12:00 PM 12:30 PM 01:00 PM 01:30 PM …" at bounding box center [689, 234] width 102 height 16
select select "870"
click at [638, 226] on select "Select 10:00 AM 10:30 AM 11:00 AM 11:30 AM 12:00 PM 12:30 PM 01:00 PM 01:30 PM …" at bounding box center [689, 234] width 102 height 16
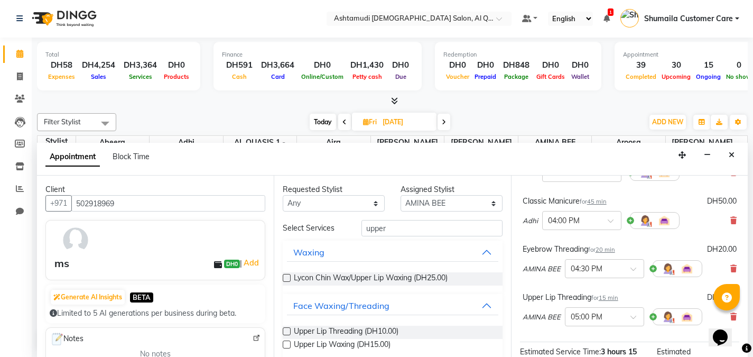
scroll to position [300, 0]
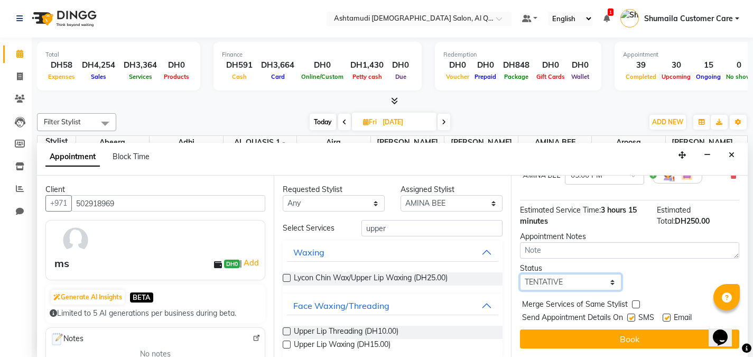
click at [552, 284] on select "Select TENTATIVE CONFIRM UPCOMING" at bounding box center [571, 282] width 102 height 16
select select "upcoming"
click at [520, 274] on select "Select TENTATIVE CONFIRM UPCOMING" at bounding box center [571, 282] width 102 height 16
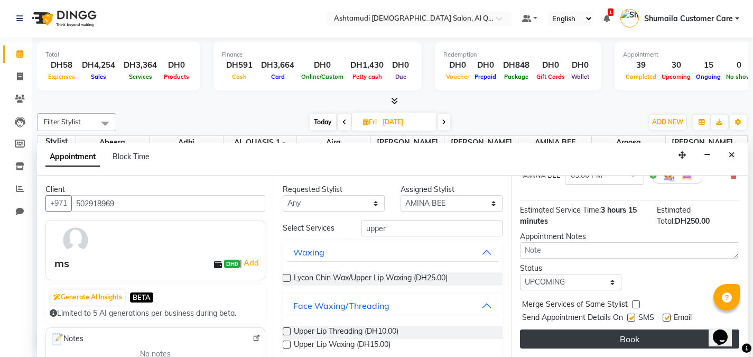
click at [563, 341] on button "Book" at bounding box center [629, 338] width 219 height 19
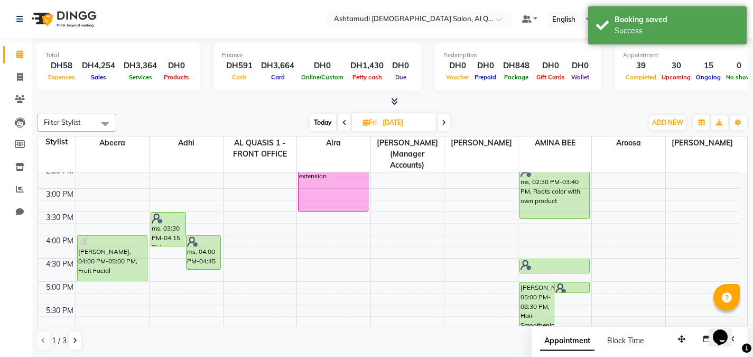
scroll to position [275, 0]
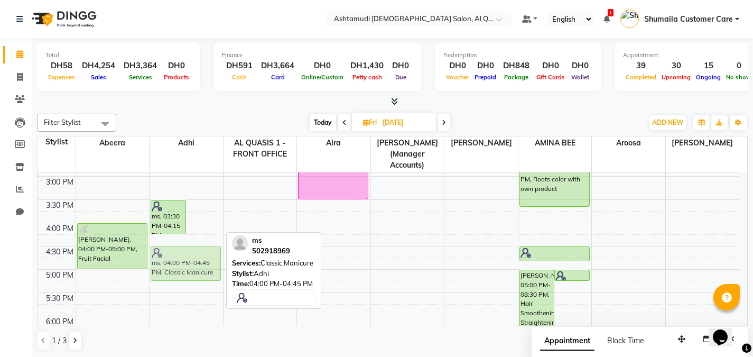
drag, startPoint x: 206, startPoint y: 232, endPoint x: 194, endPoint y: 249, distance: 20.5
click at [194, 249] on div "ms, 03:30 PM-04:15 PM, Classic Pedicure ms, 04:00 PM-04:45 PM, Classic Manicure…" at bounding box center [186, 222] width 73 height 651
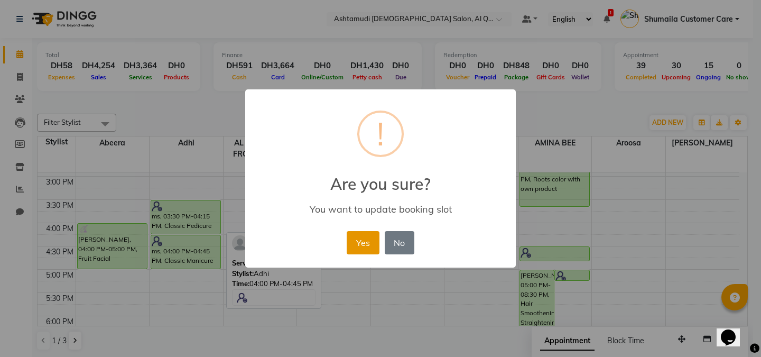
click at [353, 237] on button "Yes" at bounding box center [363, 242] width 32 height 23
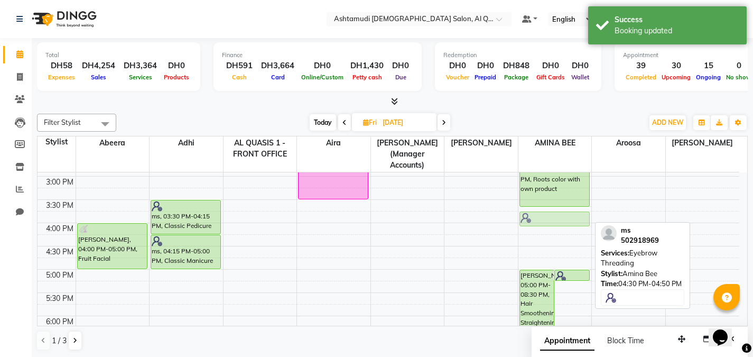
drag, startPoint x: 551, startPoint y: 239, endPoint x: 546, endPoint y: 207, distance: 33.2
click at [546, 207] on div "NAZREEN, 10:00 AM-11:10 AM, Roots Color - Schwarzkopf/L’Oréal [PERSON_NAME], 11…" at bounding box center [555, 222] width 73 height 651
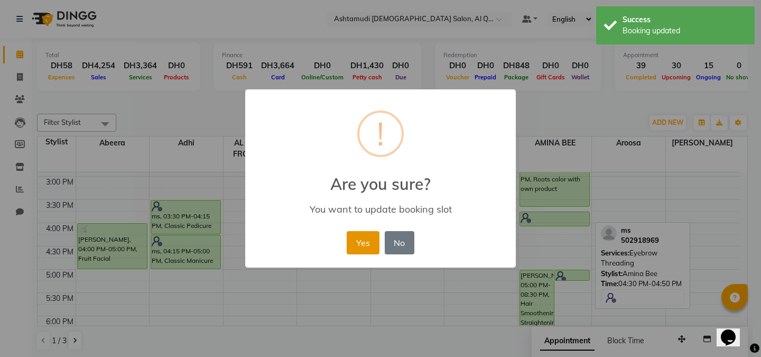
click at [367, 239] on button "Yes" at bounding box center [363, 242] width 32 height 23
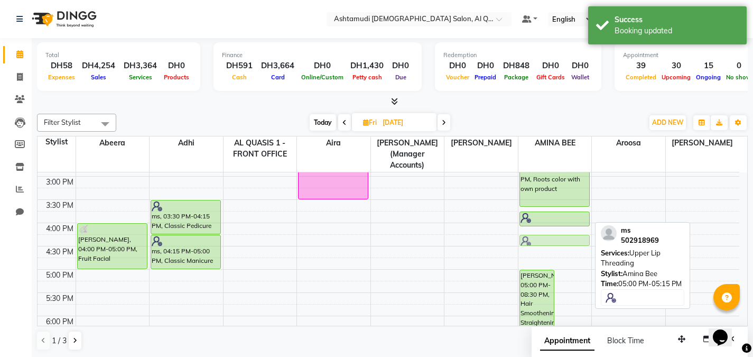
drag, startPoint x: 564, startPoint y: 265, endPoint x: 554, endPoint y: 223, distance: 43.5
click at [554, 223] on div "NAZREEN, 10:00 AM-11:10 AM, Roots Color - Schwarzkopf/L’Oréal [PERSON_NAME], 11…" at bounding box center [555, 222] width 73 height 651
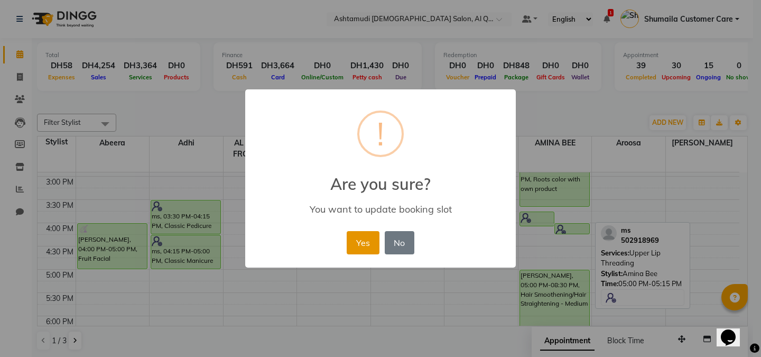
click at [354, 241] on button "Yes" at bounding box center [363, 242] width 32 height 23
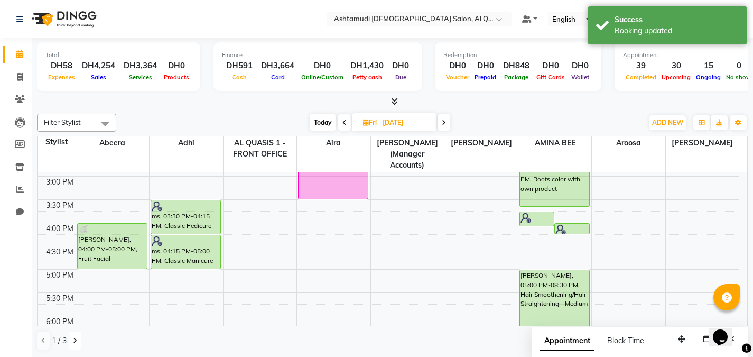
click at [76, 334] on button at bounding box center [75, 340] width 13 height 18
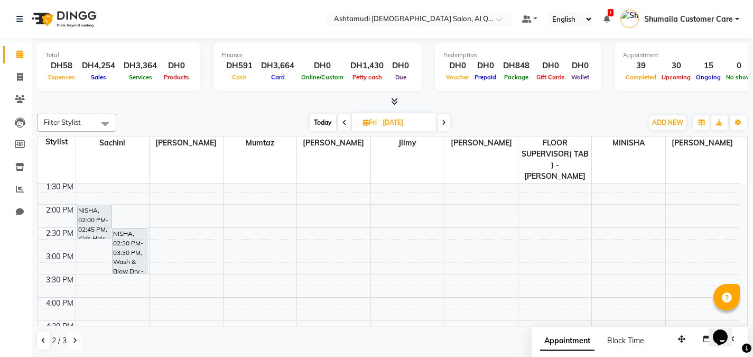
scroll to position [211, 0]
click at [321, 122] on span "Today" at bounding box center [323, 122] width 26 height 16
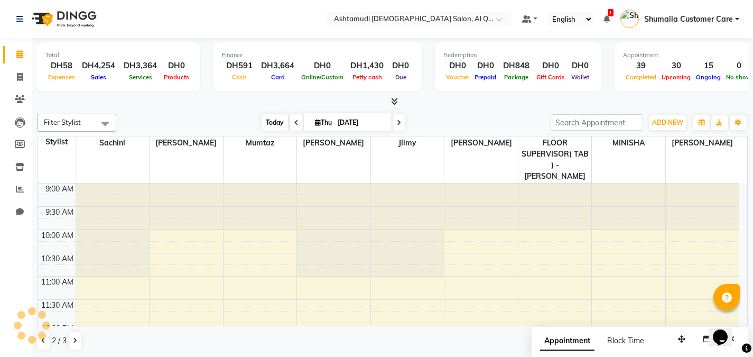
scroll to position [326, 0]
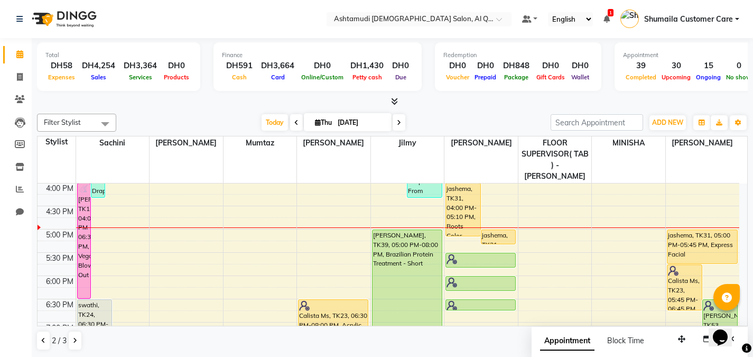
click at [397, 121] on icon at bounding box center [399, 122] width 4 height 6
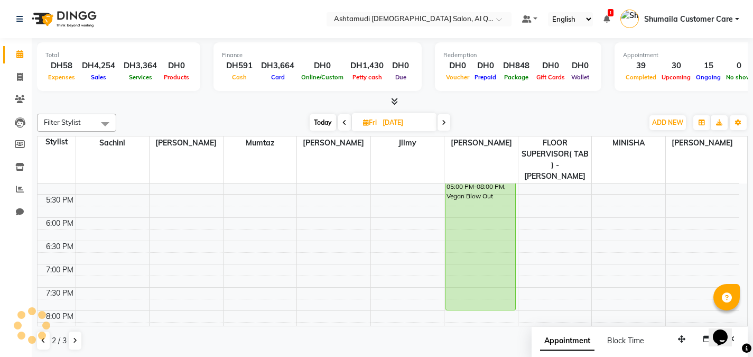
scroll to position [390, 0]
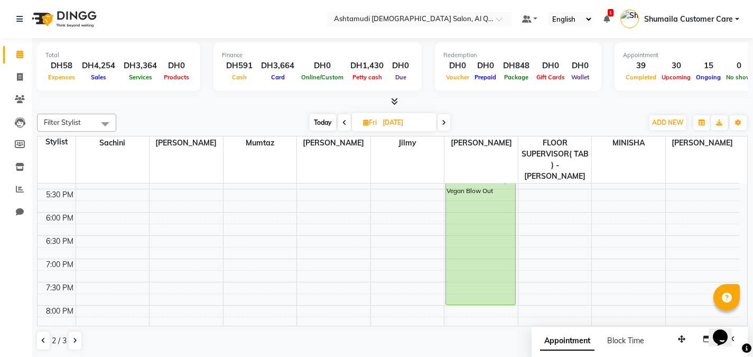
click at [343, 124] on icon at bounding box center [345, 122] width 4 height 6
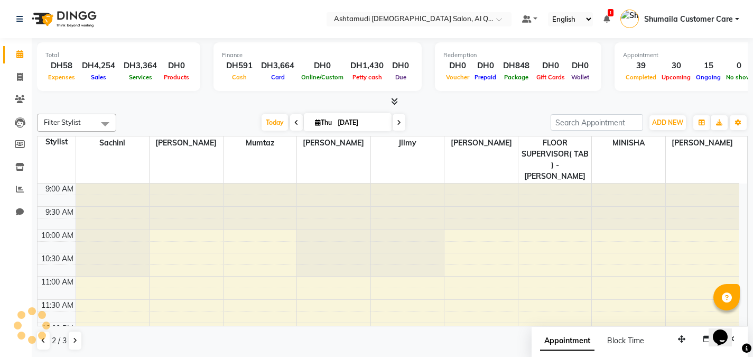
scroll to position [326, 0]
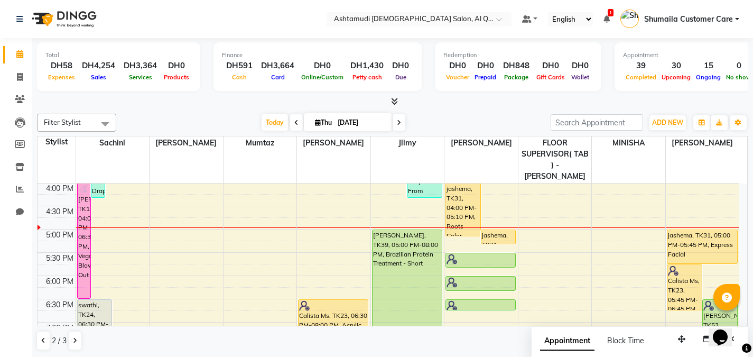
click at [400, 122] on icon at bounding box center [399, 122] width 4 height 6
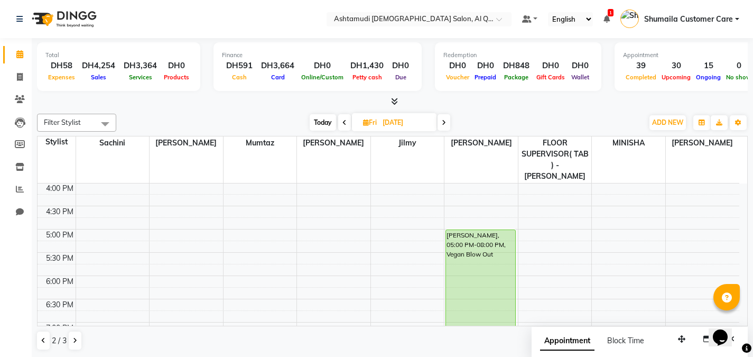
click at [41, 336] on div at bounding box center [32, 325] width 32 height 32
click at [45, 343] on button at bounding box center [43, 340] width 13 height 18
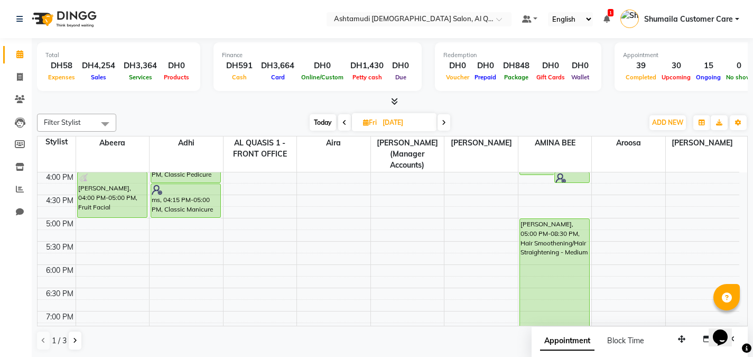
drag, startPoint x: 314, startPoint y: 123, endPoint x: 308, endPoint y: 100, distance: 23.0
click at [308, 100] on div at bounding box center [392, 101] width 711 height 11
click at [315, 123] on span "Today" at bounding box center [323, 122] width 26 height 16
type input "[DATE]"
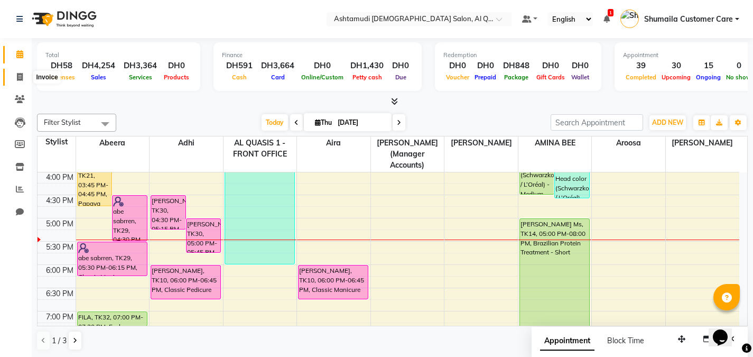
click at [20, 78] on icon at bounding box center [20, 77] width 6 height 8
select select "service"
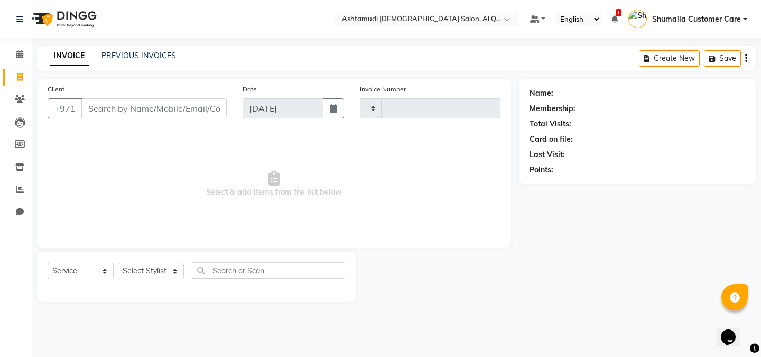
type input "6564"
select select "6848"
click at [17, 98] on icon at bounding box center [20, 99] width 10 height 8
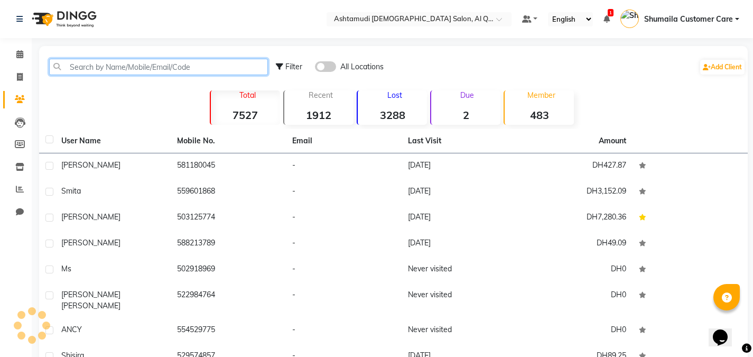
click at [93, 63] on input "text" at bounding box center [158, 67] width 219 height 16
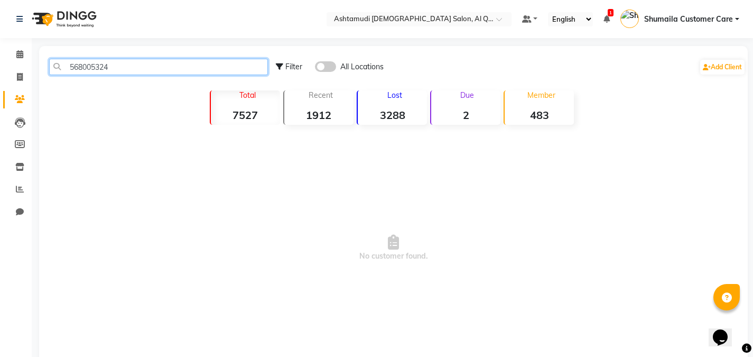
type input "568005324"
click at [334, 63] on span at bounding box center [325, 66] width 21 height 11
click at [315, 68] on input "checkbox" at bounding box center [315, 68] width 0 height 0
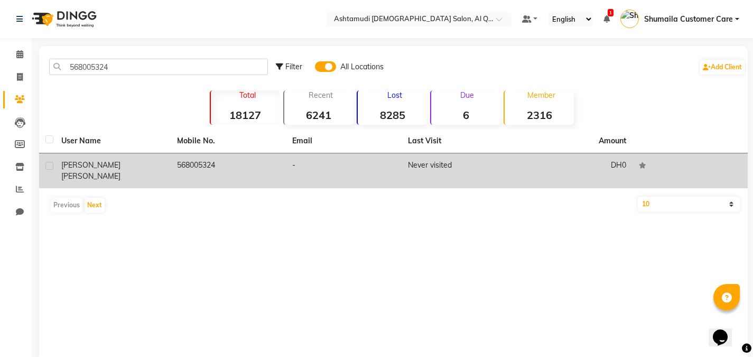
click at [250, 164] on td "568005324" at bounding box center [229, 170] width 116 height 35
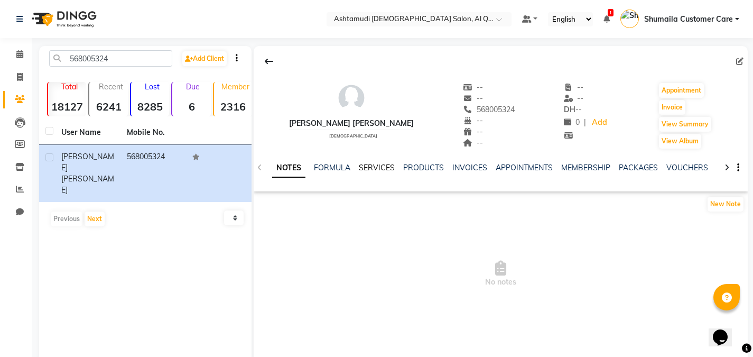
click at [377, 164] on link "SERVICES" at bounding box center [377, 168] width 36 height 10
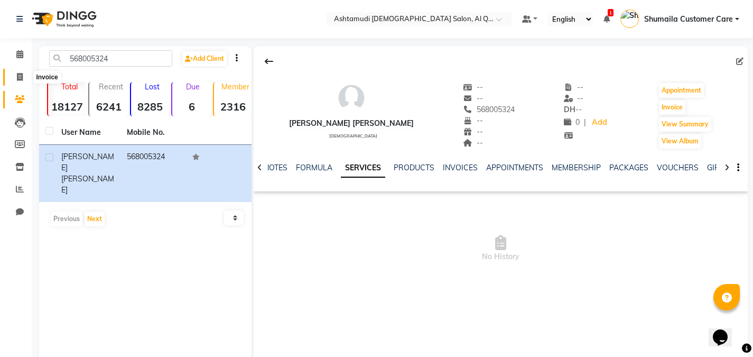
click at [14, 80] on span at bounding box center [20, 77] width 19 height 12
select select "service"
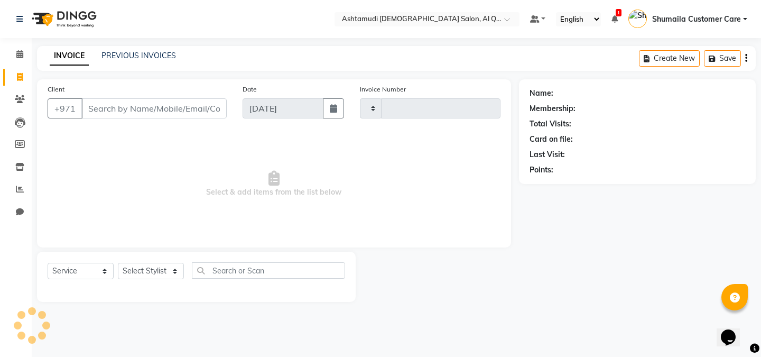
type input "6564"
select select "6848"
click at [19, 52] on icon at bounding box center [19, 54] width 7 height 8
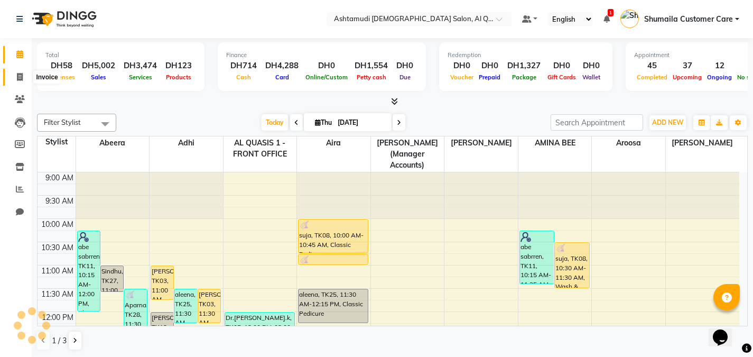
click at [20, 76] on icon at bounding box center [20, 77] width 6 height 8
select select "service"
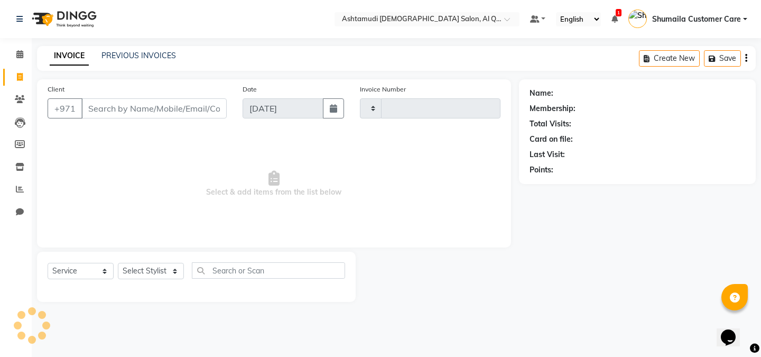
type input "6564"
select select "6848"
click at [18, 57] on icon at bounding box center [19, 54] width 7 height 8
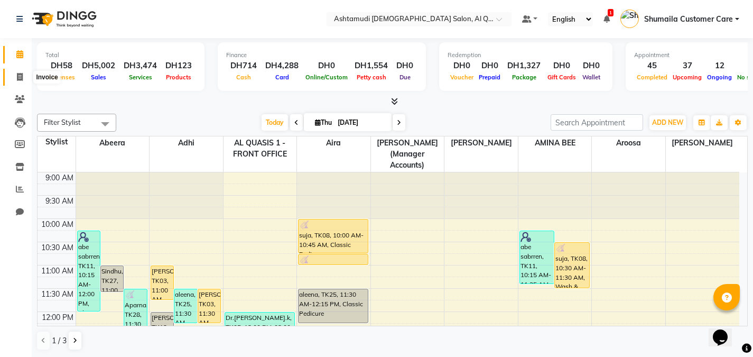
click at [17, 78] on icon at bounding box center [20, 77] width 6 height 8
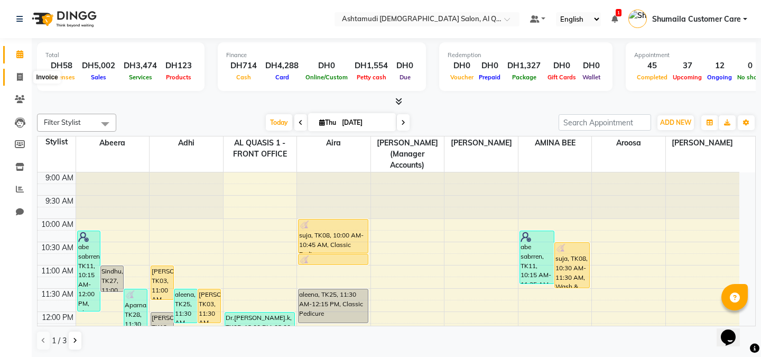
select select "service"
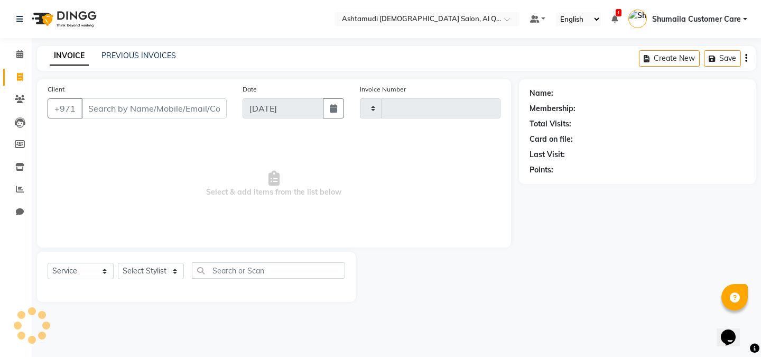
type input "6564"
select select "6848"
click at [18, 48] on link "Calendar" at bounding box center [15, 54] width 25 height 17
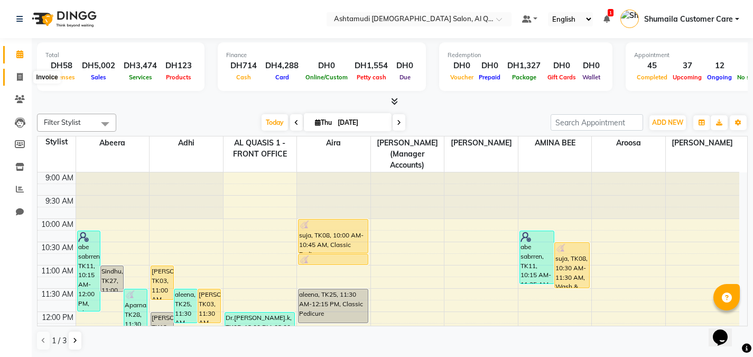
click at [20, 75] on icon at bounding box center [20, 77] width 6 height 8
select select "service"
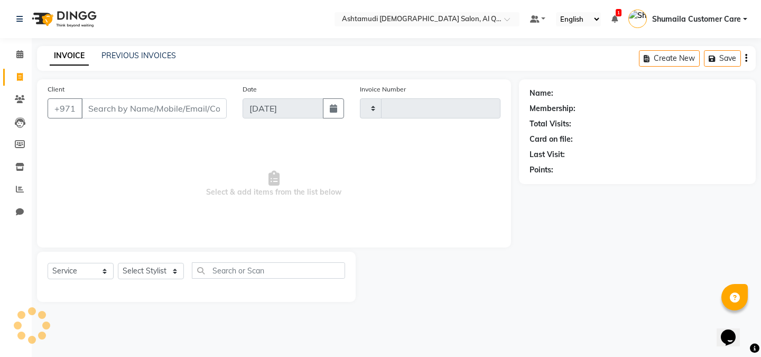
type input "6564"
select select "6848"
click at [18, 53] on icon at bounding box center [19, 54] width 7 height 8
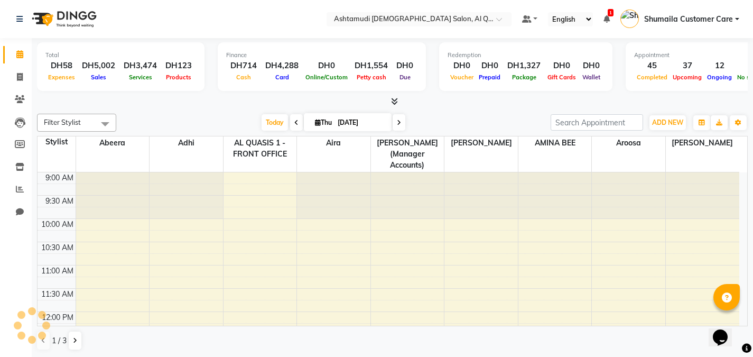
scroll to position [373, 0]
